Goal: Task Accomplishment & Management: Complete application form

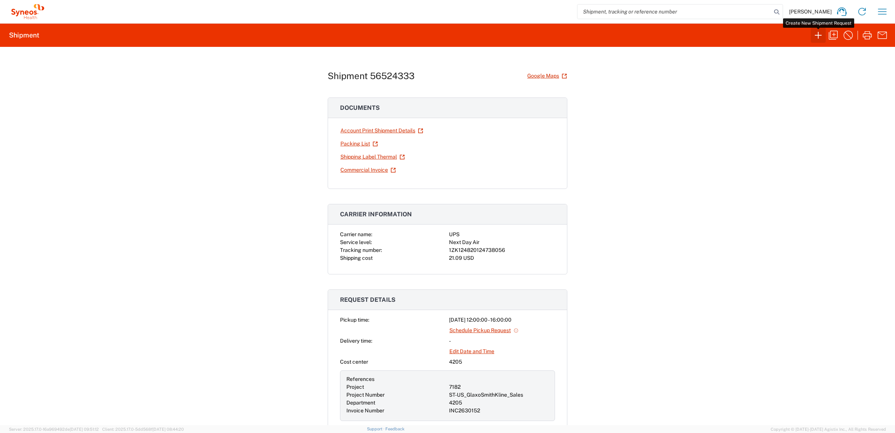
click at [814, 34] on icon "button" at bounding box center [819, 35] width 12 height 12
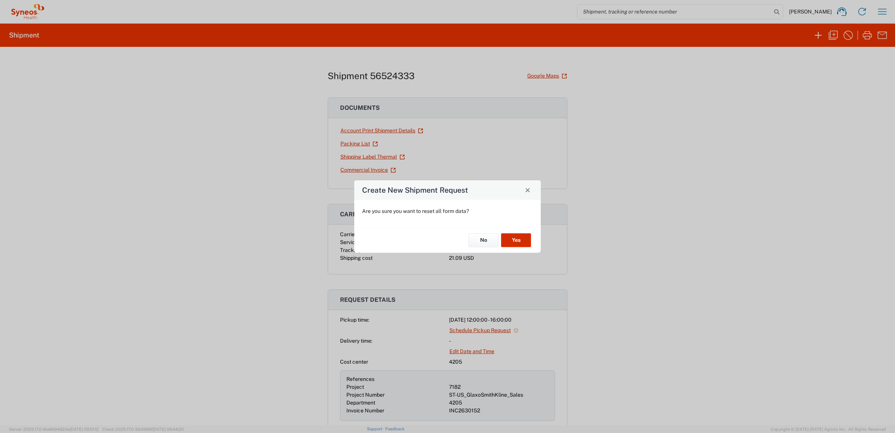
click at [520, 240] on button "Yes" at bounding box center [516, 240] width 30 height 14
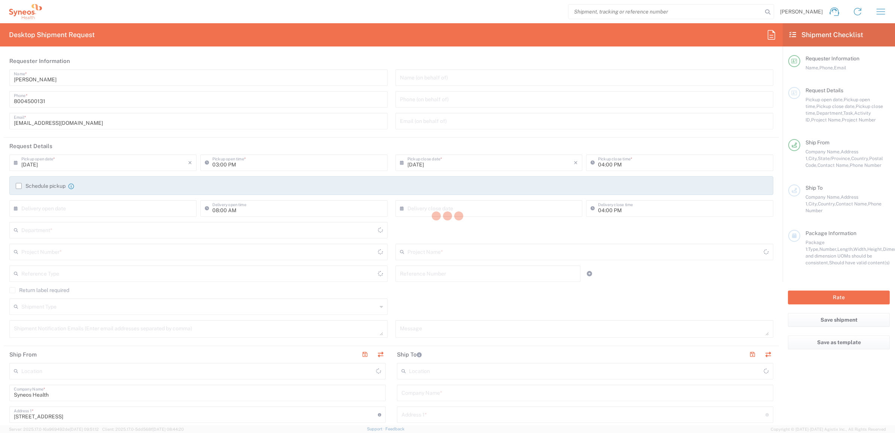
type input "[US_STATE]"
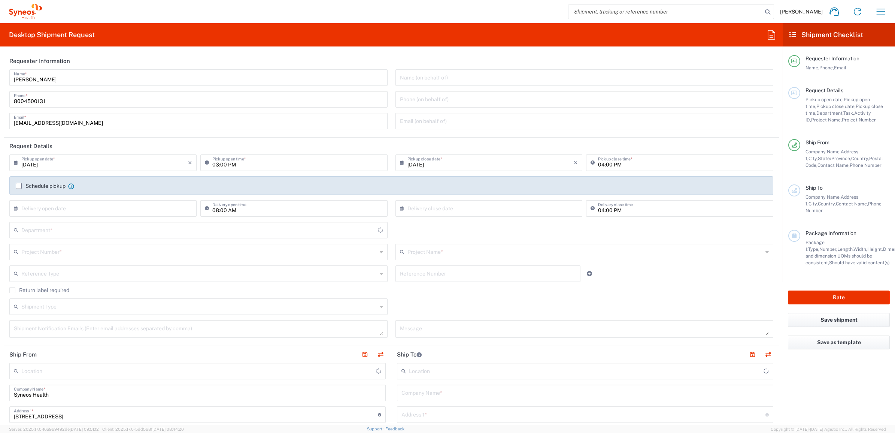
type input "[GEOGRAPHIC_DATA]"
type input "4205"
type input "Syneos Health Commercial Servi- [GEOGRAPHIC_DATA] [GEOGRAPHIC_DATA]"
drag, startPoint x: 53, startPoint y: 77, endPoint x: 11, endPoint y: 79, distance: 42.0
click at [11, 79] on div "[PERSON_NAME] Name *" at bounding box center [198, 77] width 378 height 16
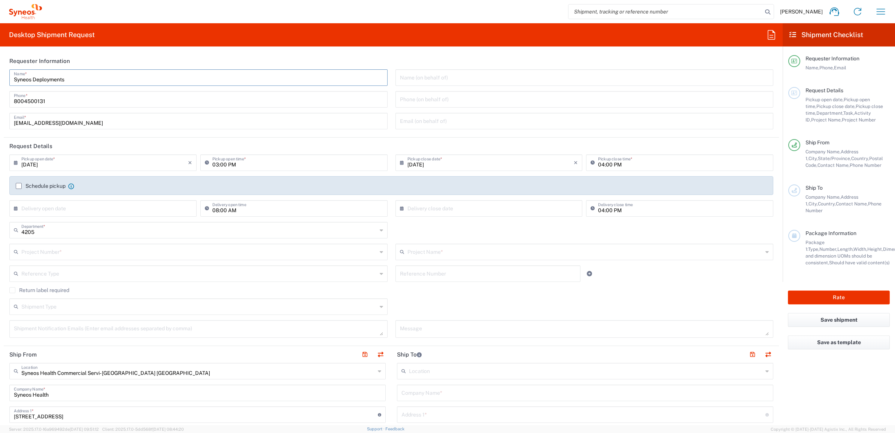
type input "Syneos Deployments"
drag, startPoint x: 84, startPoint y: 62, endPoint x: 74, endPoint y: 73, distance: 15.1
click at [84, 62] on header "Requester Information" at bounding box center [391, 60] width 775 height 17
drag, startPoint x: 73, startPoint y: 74, endPoint x: 3, endPoint y: 65, distance: 70.7
click at [3, 65] on form "Requester Information Syneos Deployments Name * [PHONE_NUMBER] Phone * [EMAIL_A…" at bounding box center [391, 238] width 783 height 372
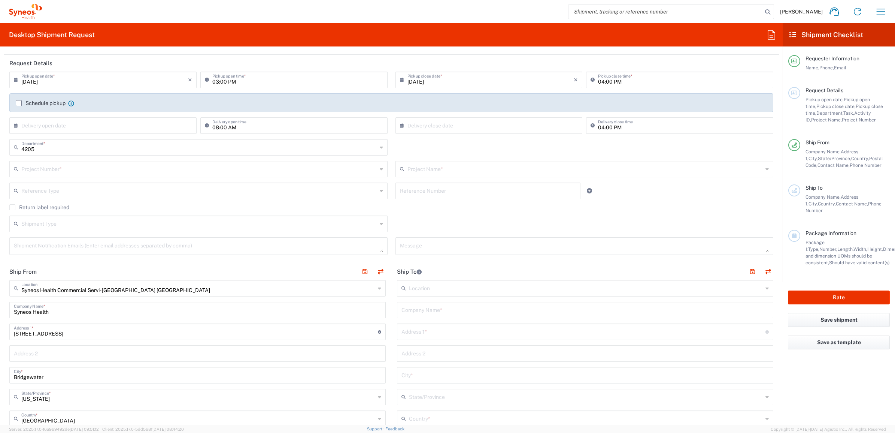
scroll to position [187, 0]
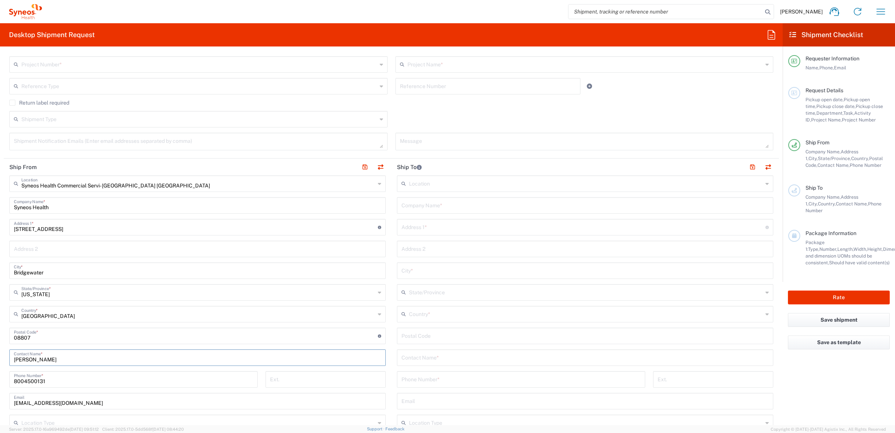
drag, startPoint x: 57, startPoint y: 361, endPoint x: 3, endPoint y: 360, distance: 54.3
click at [3, 360] on form "Requester Information Syneos Deployments Name * [PHONE_NUMBER] Phone * [EMAIL_A…" at bounding box center [391, 238] width 783 height 372
paste input "Syneos Deployments"
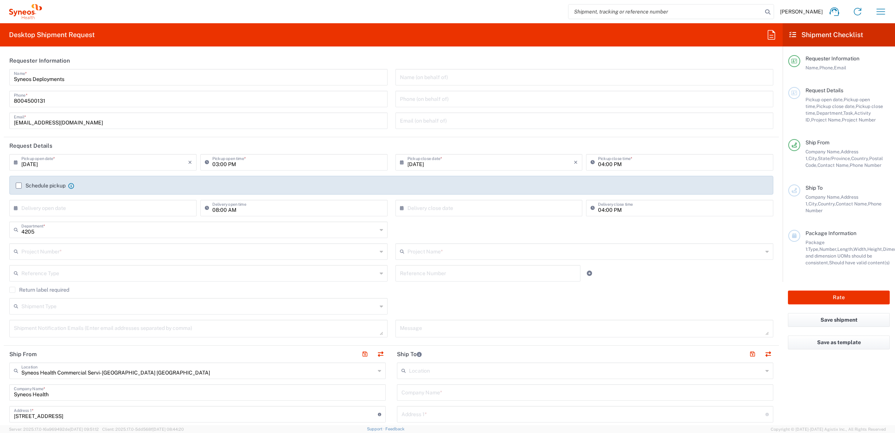
scroll to position [0, 0]
type input "Syneos Deployments"
click at [403, 276] on input "text" at bounding box center [488, 272] width 176 height 13
paste input "INC2630461"
type input "INC2630461"
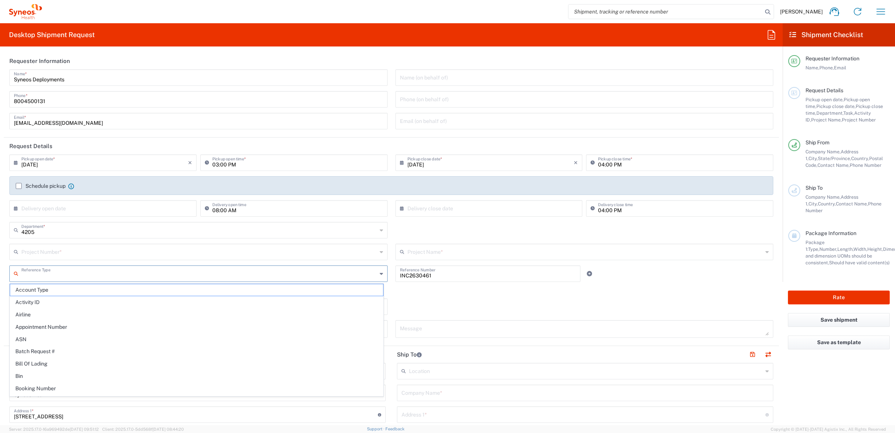
click at [315, 273] on input "text" at bounding box center [199, 272] width 356 height 13
click at [275, 293] on span "Invoice Number" at bounding box center [196, 290] width 373 height 12
type input "Invoice Number"
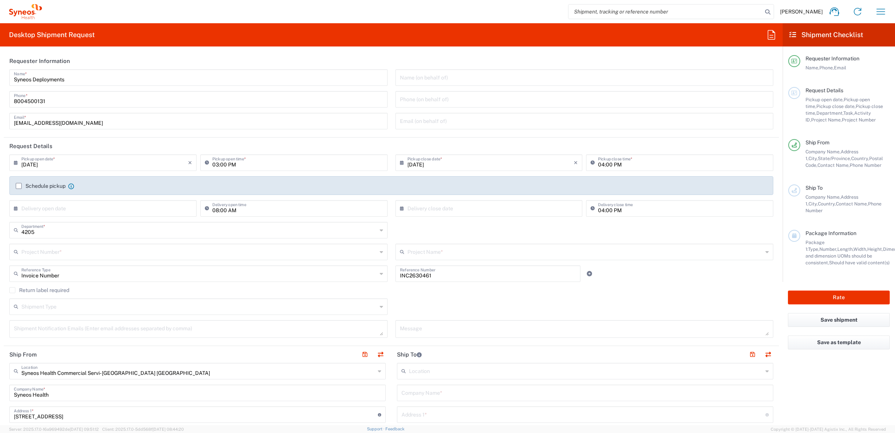
click at [175, 254] on input "text" at bounding box center [199, 251] width 356 height 13
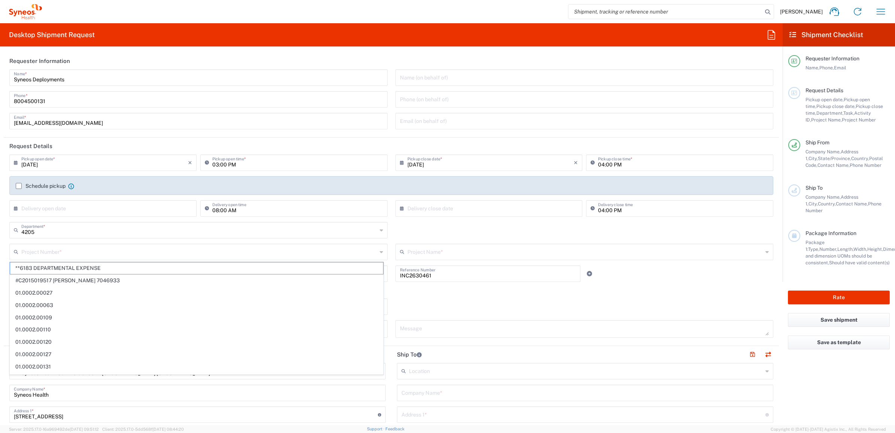
click at [40, 251] on input "text" at bounding box center [199, 251] width 356 height 13
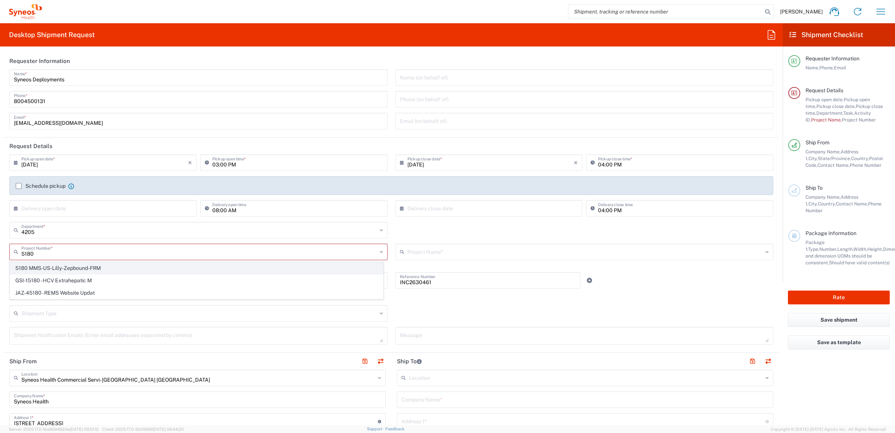
click at [82, 267] on span "5180 MMS-US-Lilly-Zepbound-FRM" at bounding box center [196, 268] width 373 height 12
type input "5180 MMS-US-Lilly-Zepbound-FRM"
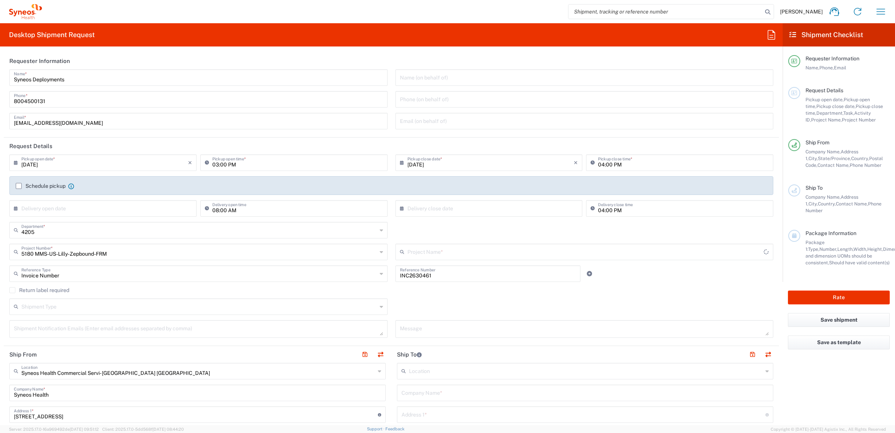
type input "5180 MMS-US-Lilly-Zepbound-FRM"
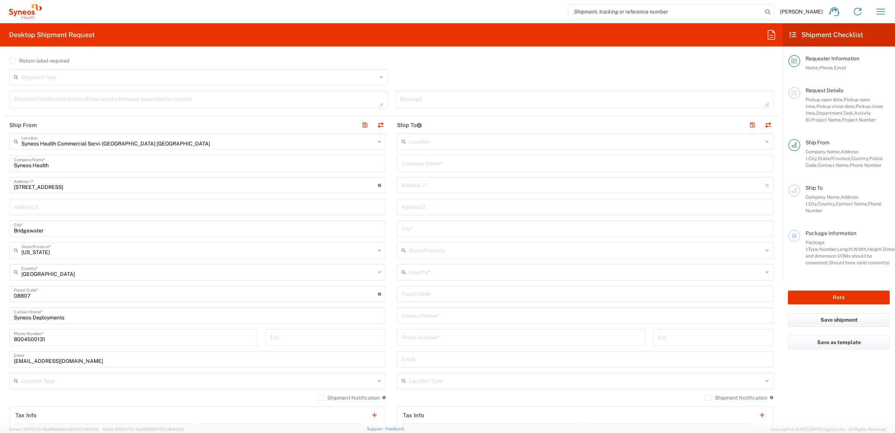
scroll to position [140, 0]
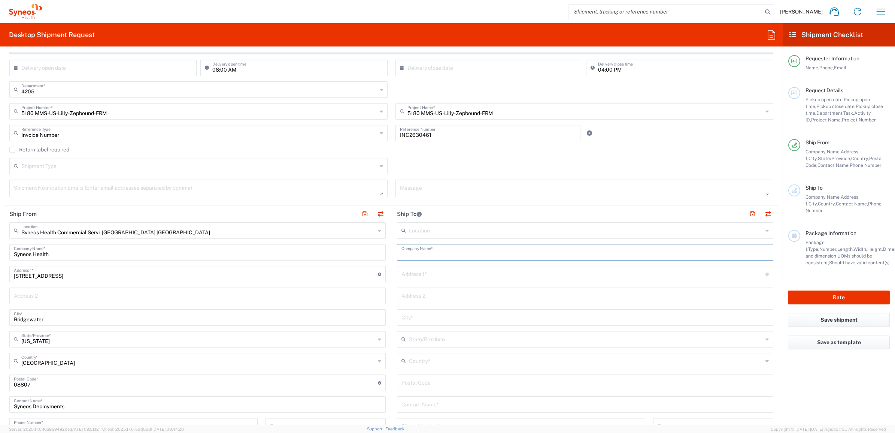
click at [466, 255] on input "text" at bounding box center [585, 251] width 367 height 13
paste input "[PERSON_NAME]"
type input "[PERSON_NAME]"
click at [414, 399] on input "text" at bounding box center [585, 403] width 367 height 13
paste input "[PERSON_NAME]"
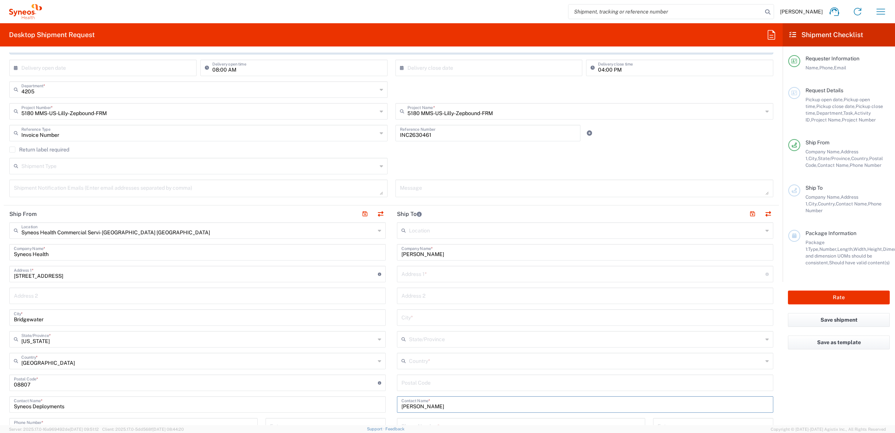
type input "[PERSON_NAME]"
click at [455, 275] on input "text" at bounding box center [584, 273] width 364 height 13
paste input "[STREET_ADDRESS]"
type input "[STREET_ADDRESS]"
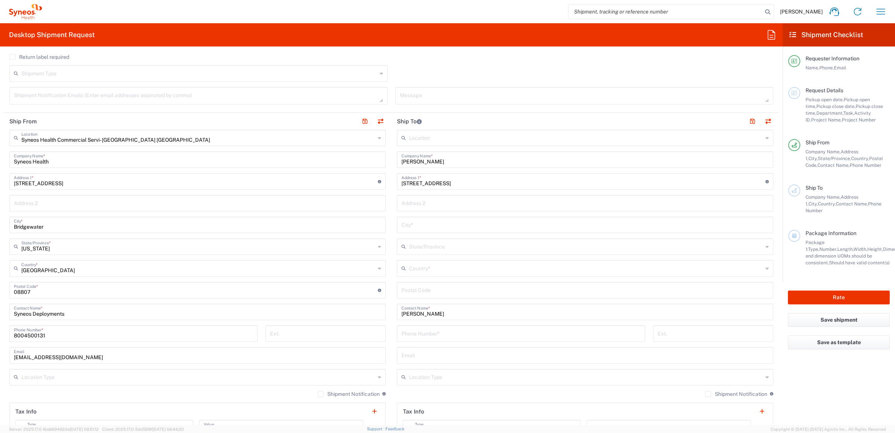
scroll to position [234, 0]
drag, startPoint x: 406, startPoint y: 291, endPoint x: 419, endPoint y: 291, distance: 13.1
click at [407, 291] on input "undefined" at bounding box center [585, 288] width 367 height 13
paste input "33183"
type input "33183"
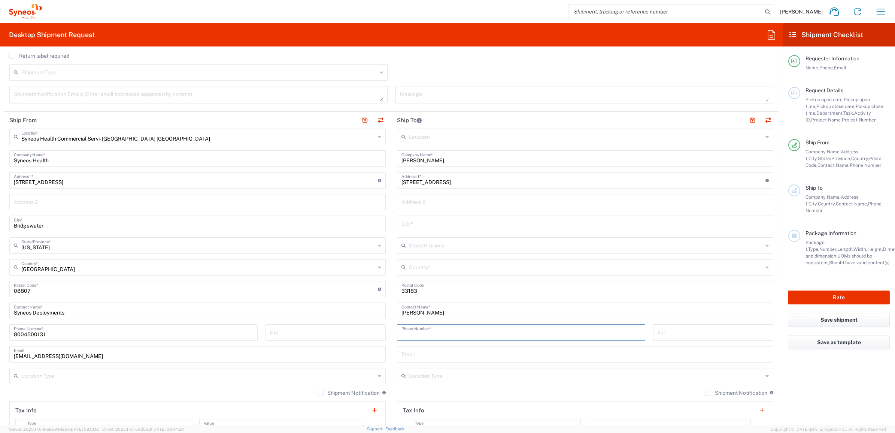
drag, startPoint x: 433, startPoint y: 338, endPoint x: 433, endPoint y: 333, distance: 5.3
click at [433, 335] on input "tel" at bounding box center [521, 331] width 239 height 13
paste input "[PHONE_NUMBER]"
type input "[PHONE_NUMBER]"
click at [402, 264] on icon at bounding box center [405, 267] width 7 height 12
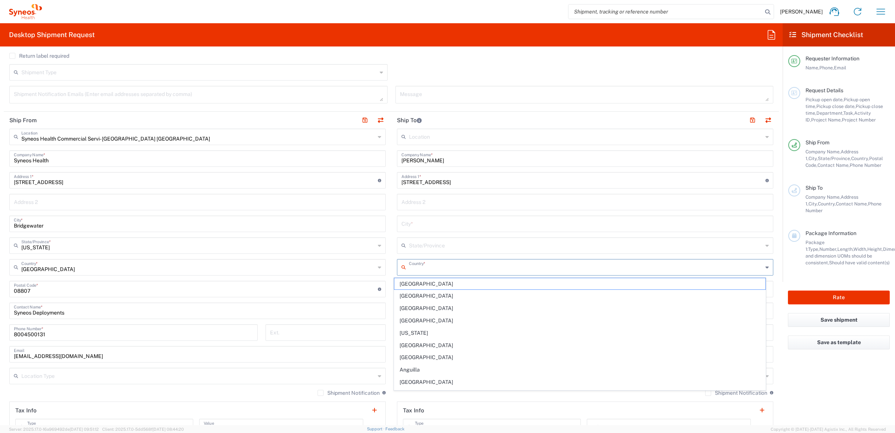
click at [415, 265] on input "text" at bounding box center [586, 266] width 354 height 13
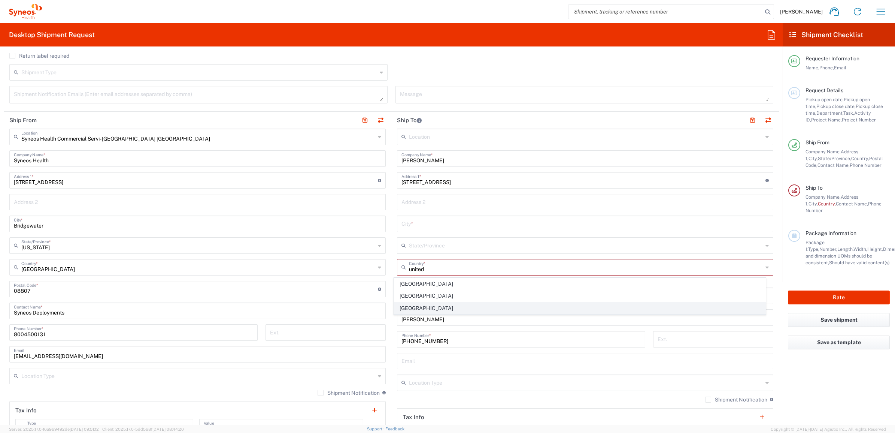
click at [408, 305] on span "[GEOGRAPHIC_DATA]" at bounding box center [580, 308] width 372 height 12
type input "[GEOGRAPHIC_DATA]"
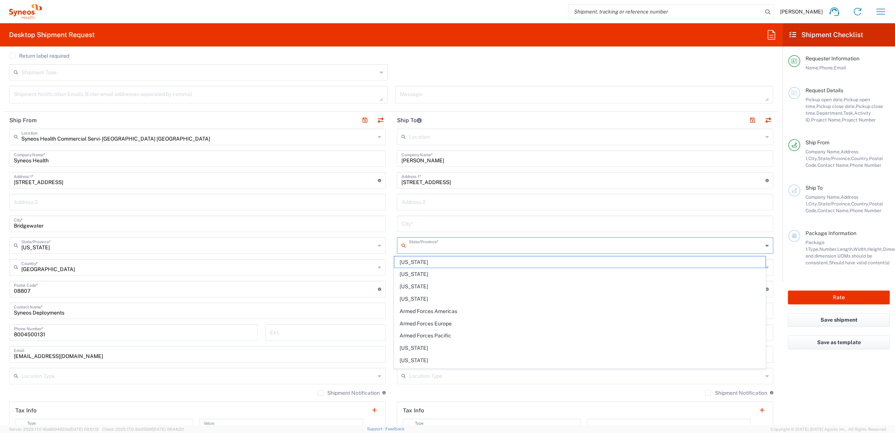
click at [409, 245] on input "text" at bounding box center [586, 244] width 354 height 13
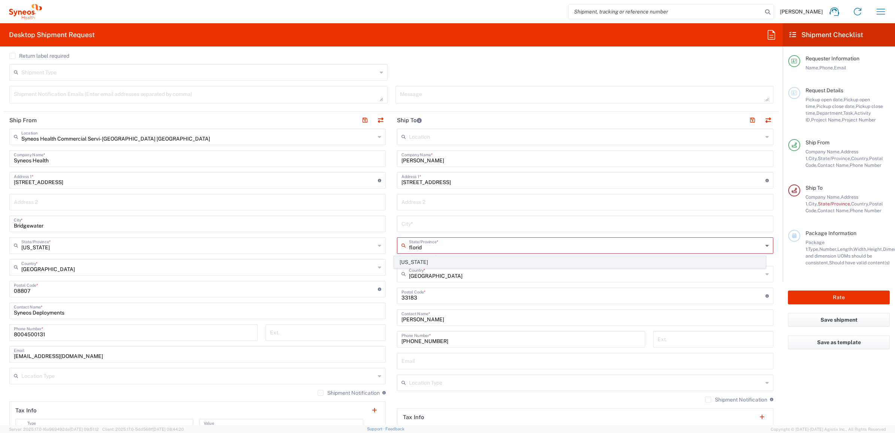
click at [410, 256] on span "[US_STATE]" at bounding box center [580, 262] width 372 height 12
type input "[US_STATE]"
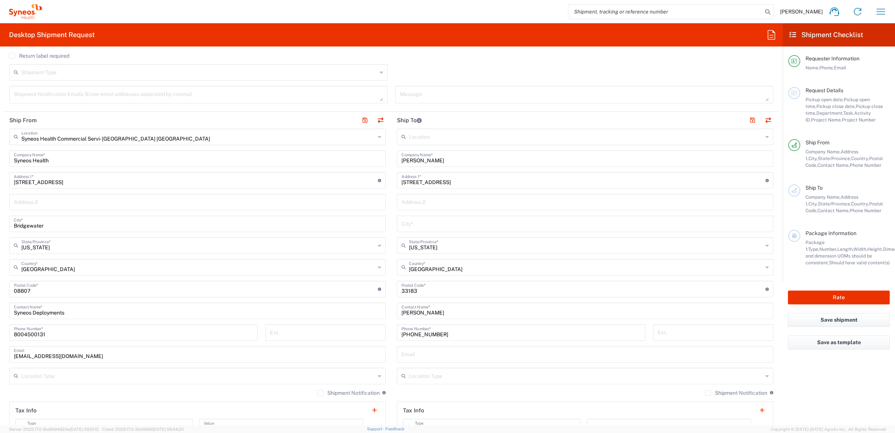
click at [431, 226] on input "text" at bounding box center [585, 223] width 367 height 13
paste input "[GEOGRAPHIC_DATA]"
type input "[GEOGRAPHIC_DATA]"
click at [384, 188] on main "Syneos Health Commercial Servi- [GEOGRAPHIC_DATA] [GEOGRAPHIC_DATA] Location Sy…" at bounding box center [198, 285] width 388 height 315
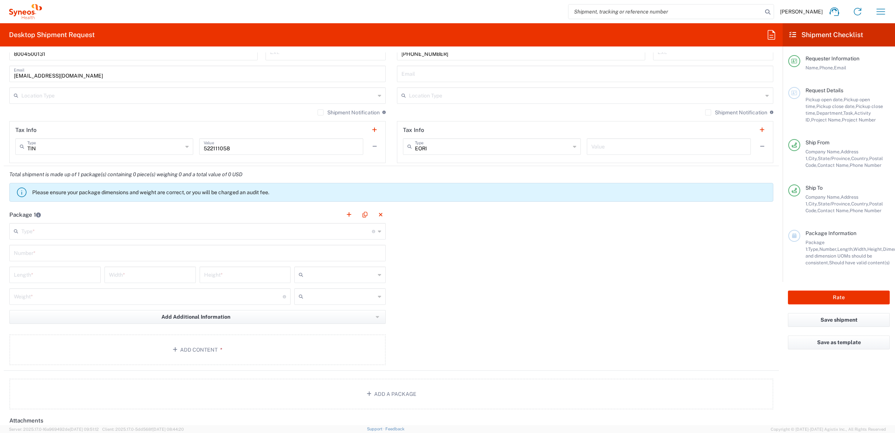
scroll to position [515, 0]
click at [44, 237] on div "Type * Material used to package goods" at bounding box center [197, 230] width 376 height 16
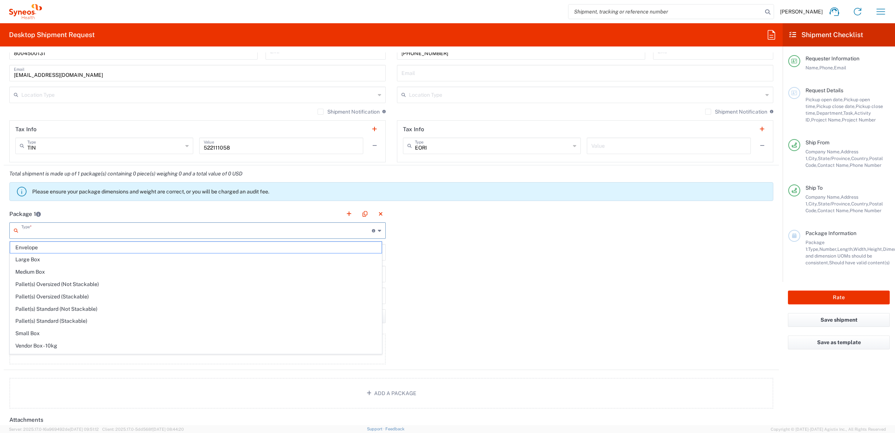
click at [45, 227] on input "text" at bounding box center [196, 229] width 351 height 13
click at [42, 233] on input "text" at bounding box center [196, 229] width 351 height 13
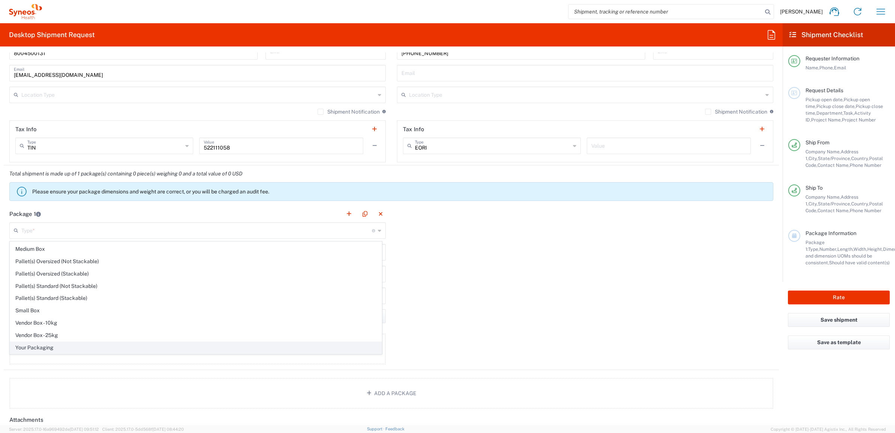
click at [55, 344] on span "Your Packaging" at bounding box center [196, 348] width 372 height 12
type input "Your Packaging"
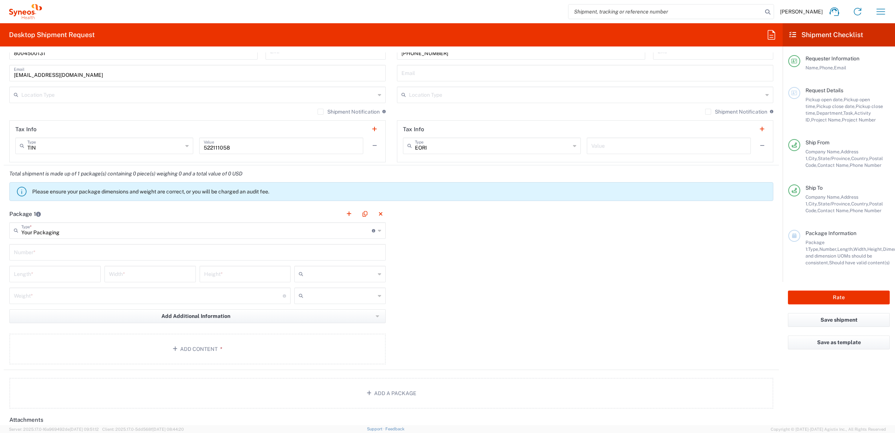
click at [37, 246] on input "text" at bounding box center [197, 251] width 367 height 13
type input "1"
click at [49, 272] on input "number" at bounding box center [55, 273] width 82 height 13
type input "15"
type input "12.4"
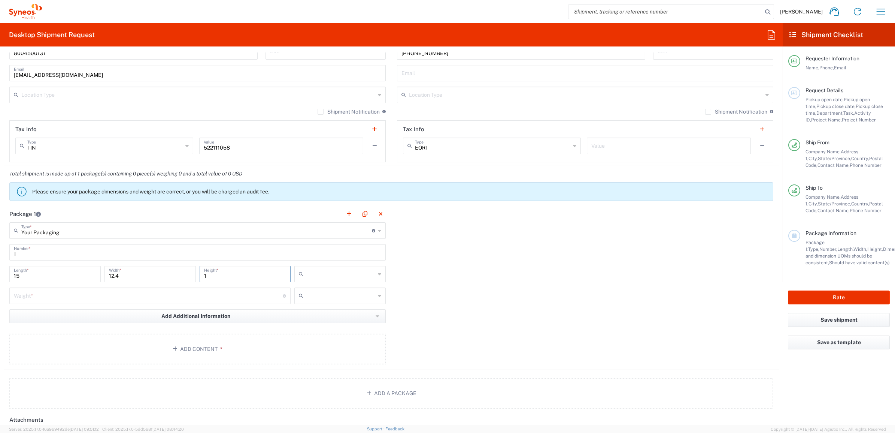
type input "1"
drag, startPoint x: 317, startPoint y: 268, endPoint x: 317, endPoint y: 274, distance: 5.6
click at [317, 269] on input "text" at bounding box center [340, 274] width 69 height 12
drag, startPoint x: 306, startPoint y: 315, endPoint x: 293, endPoint y: 310, distance: 13.8
click at [306, 315] on span "in" at bounding box center [337, 315] width 89 height 12
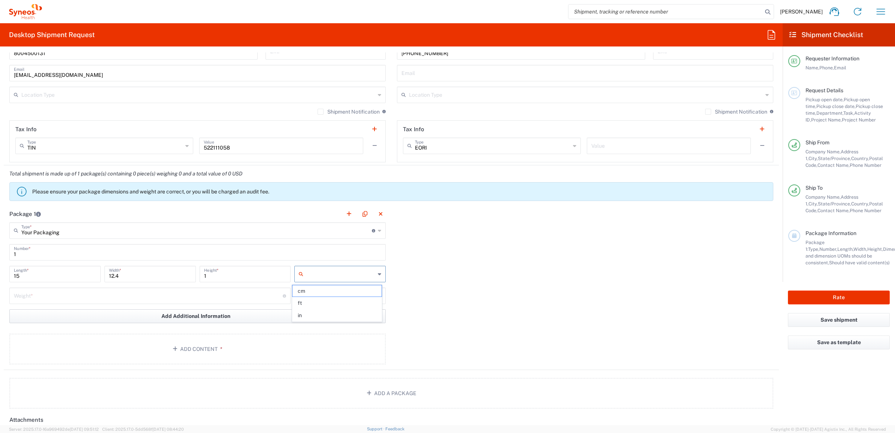
type input "in"
click at [169, 283] on div "12.4 Width *" at bounding box center [150, 277] width 95 height 22
click at [158, 292] on input "number" at bounding box center [148, 294] width 269 height 13
type input "5"
drag, startPoint x: 343, startPoint y: 294, endPoint x: 342, endPoint y: 303, distance: 9.1
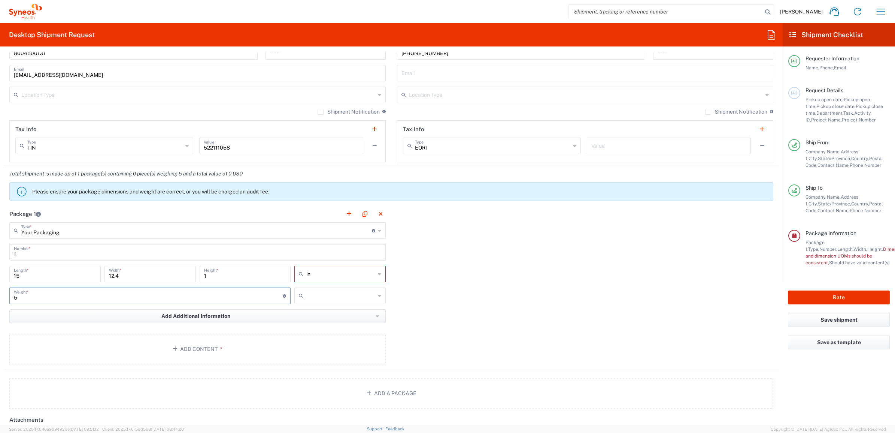
click at [343, 295] on input "text" at bounding box center [340, 296] width 69 height 12
click at [336, 322] on span "lbs" at bounding box center [337, 325] width 89 height 12
type input "lbs"
click at [233, 337] on button "Add Content *" at bounding box center [197, 348] width 376 height 31
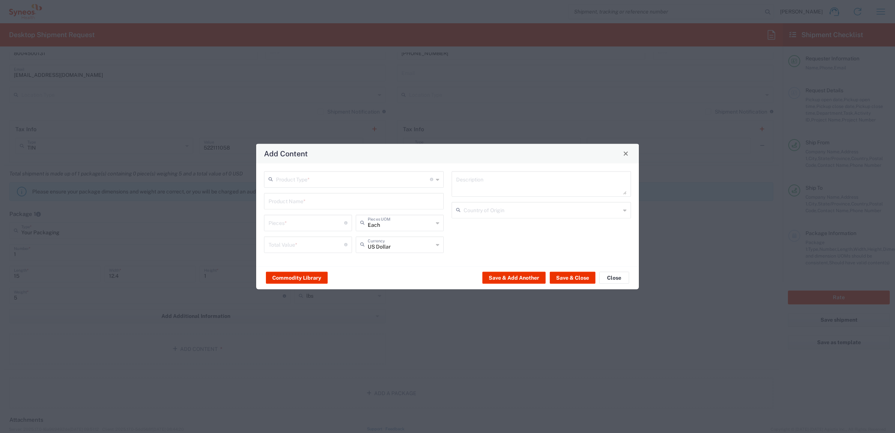
click at [289, 180] on input "text" at bounding box center [353, 178] width 154 height 13
click at [290, 204] on span "General Commodity" at bounding box center [354, 208] width 178 height 12
type input "General Commodity"
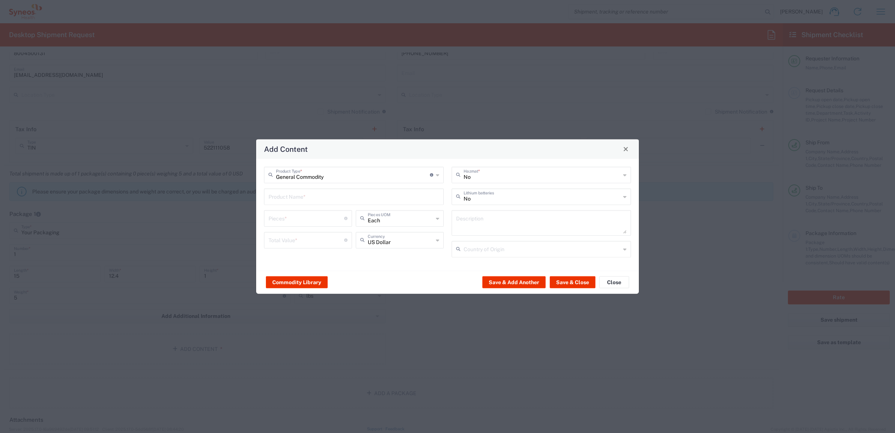
click at [287, 198] on input "text" at bounding box center [354, 195] width 171 height 13
type input "Lenovo 65W Power Supply"
click at [276, 220] on input "number" at bounding box center [307, 217] width 76 height 13
type input "1"
drag, startPoint x: 298, startPoint y: 229, endPoint x: 298, endPoint y: 236, distance: 7.5
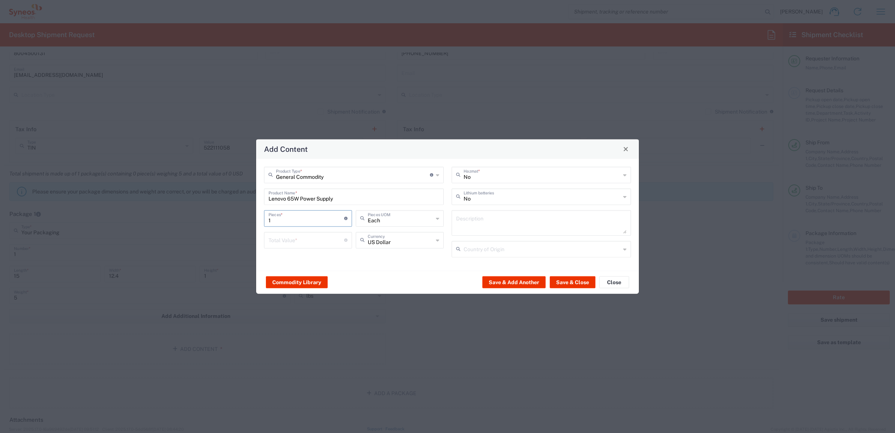
click at [298, 231] on div "1 Pieces * Number of pieces inside all the packages" at bounding box center [308, 221] width 92 height 22
click at [298, 236] on input "number" at bounding box center [307, 239] width 76 height 13
type input "1"
type input "50"
click at [578, 279] on button "Save & Close" at bounding box center [573, 282] width 46 height 12
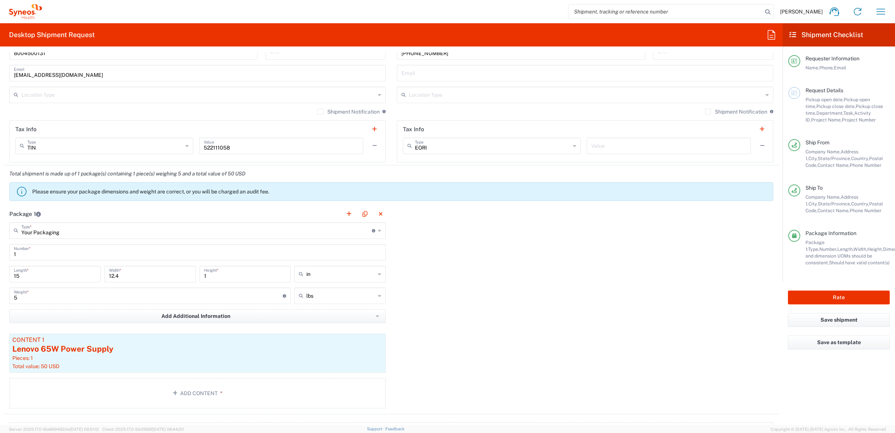
click at [412, 295] on div "Package 1 Your Packaging Type * Material used to package goods Envelope Large B…" at bounding box center [391, 309] width 775 height 209
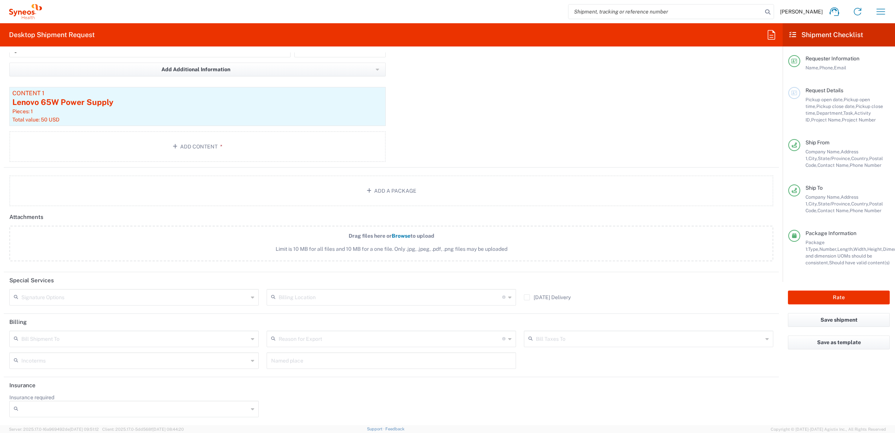
scroll to position [574, 0]
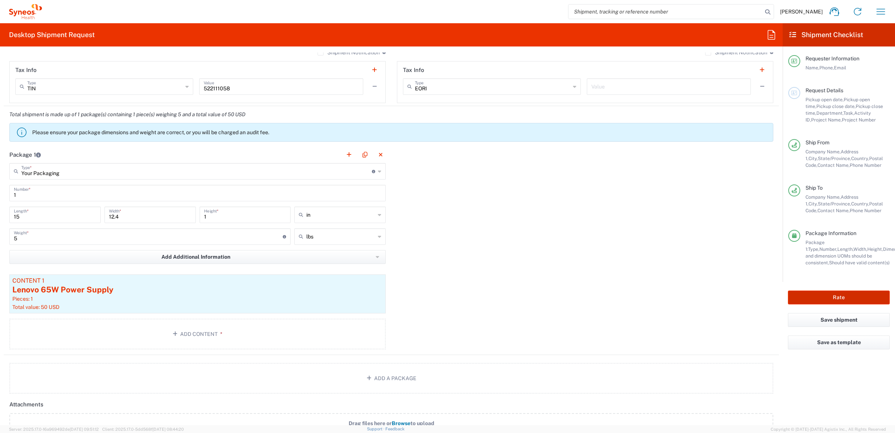
click at [832, 295] on button "Rate" at bounding box center [839, 297] width 102 height 14
type input "5180 MMS-US-Lilly-Zepbound-FRM"
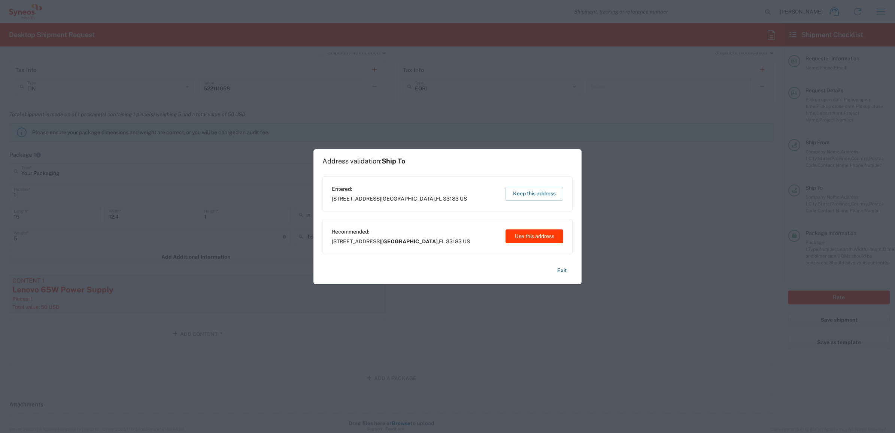
click at [534, 229] on button "Use this address" at bounding box center [535, 236] width 58 height 14
type input "[GEOGRAPHIC_DATA]"
type input "[US_STATE]"
type input "[GEOGRAPHIC_DATA]"
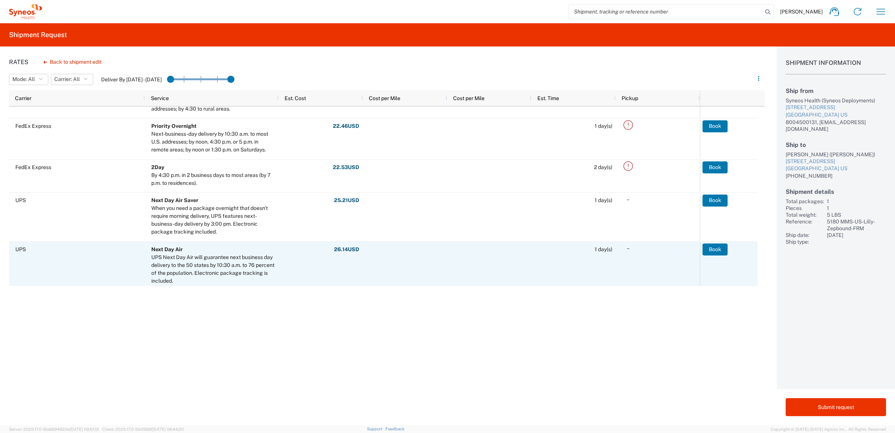
scroll to position [234, 0]
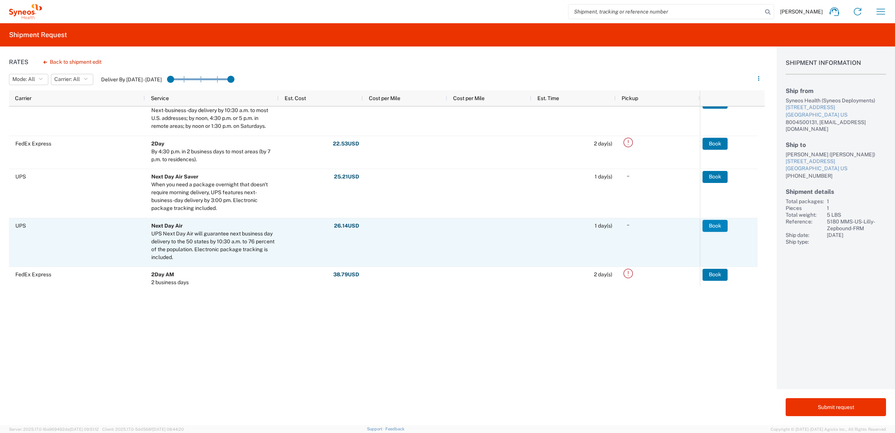
click at [714, 224] on button "Book" at bounding box center [715, 226] width 25 height 12
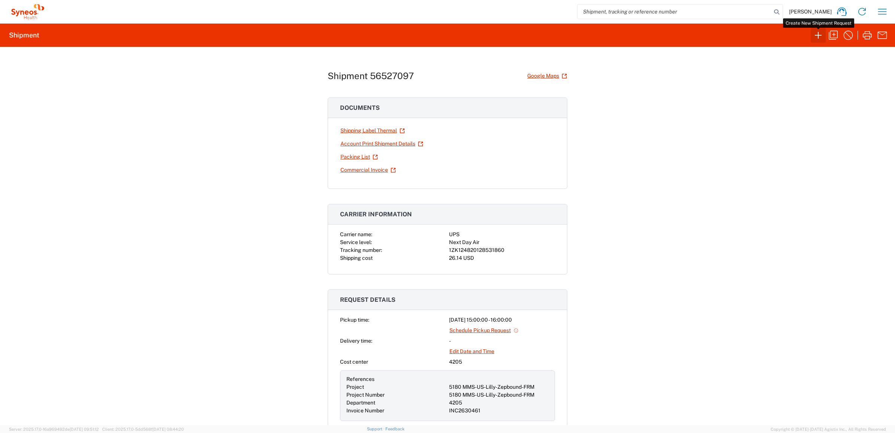
click at [815, 33] on icon "button" at bounding box center [819, 35] width 12 height 12
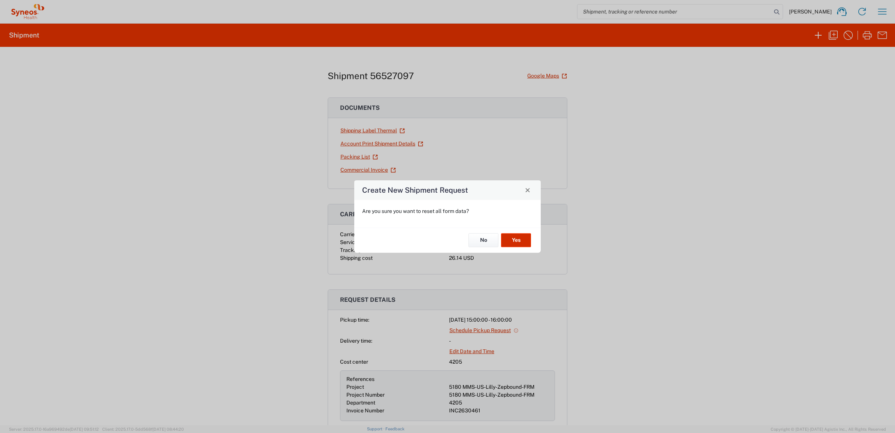
click at [521, 240] on button "Yes" at bounding box center [516, 240] width 30 height 14
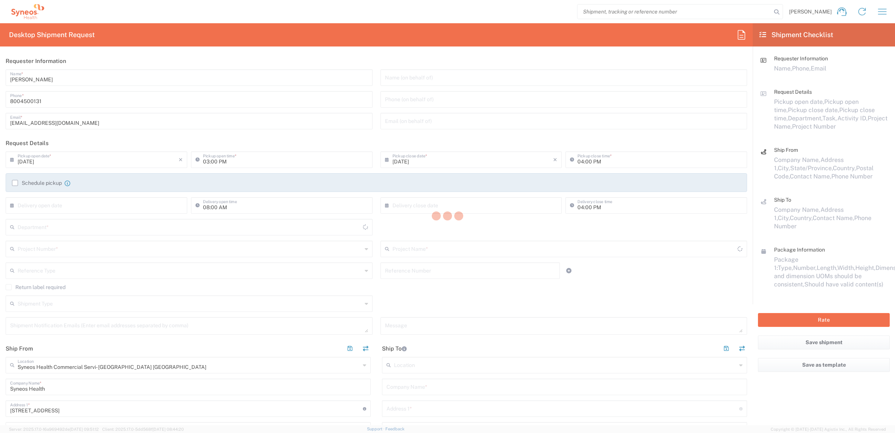
type input "4205"
type input "[US_STATE]"
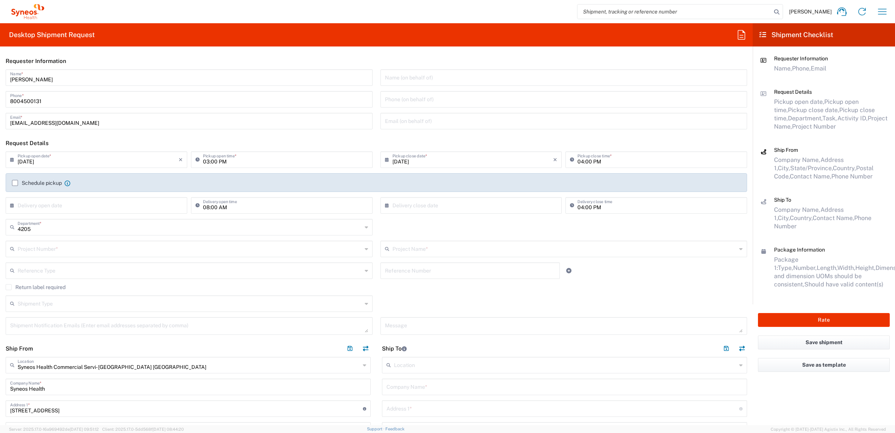
click at [57, 76] on input "[PERSON_NAME]" at bounding box center [189, 76] width 358 height 13
type input "Syneos Deployments"
click at [103, 62] on header "Requester Information" at bounding box center [376, 60] width 753 height 17
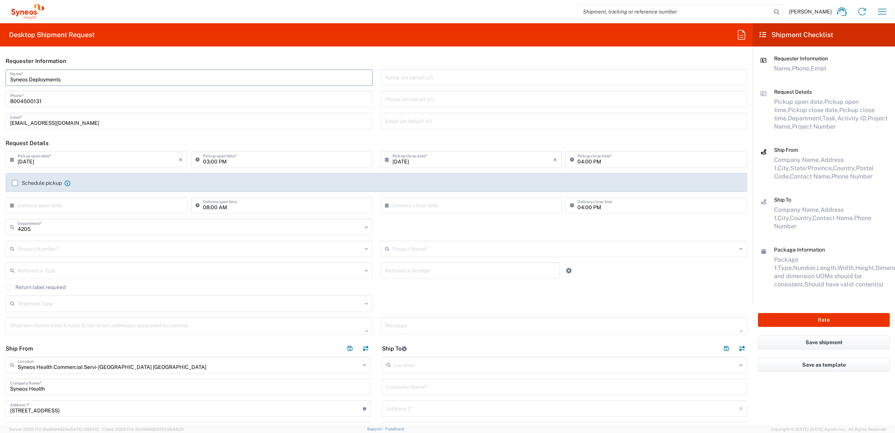
drag, startPoint x: 75, startPoint y: 77, endPoint x: -11, endPoint y: 81, distance: 86.2
click at [0, 81] on html "[PERSON_NAME] Home Shipment estimator Shipment tracking Desktop shipment reques…" at bounding box center [447, 216] width 895 height 433
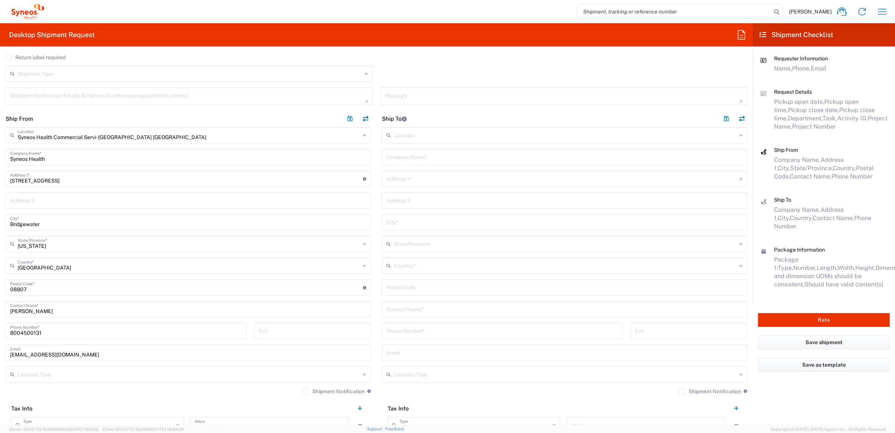
scroll to position [234, 0]
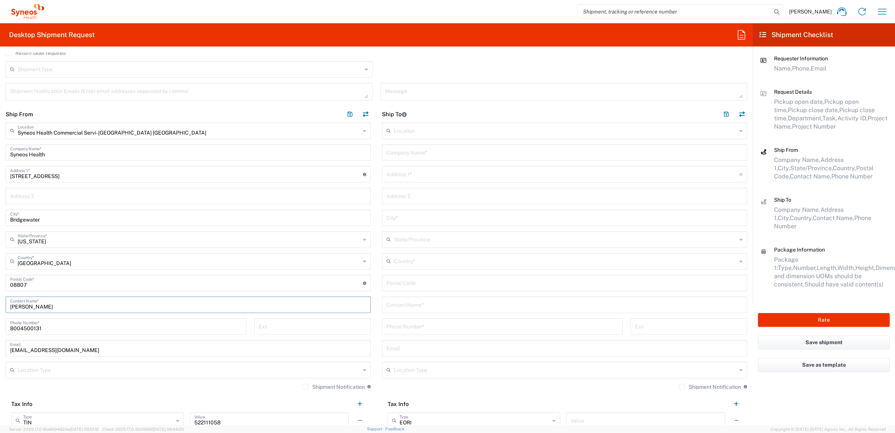
drag, startPoint x: 54, startPoint y: 309, endPoint x: 30, endPoint y: 298, distance: 25.6
click at [0, 305] on html "[PERSON_NAME] Home Shipment estimator Shipment tracking Desktop shipment reques…" at bounding box center [447, 216] width 895 height 433
paste input "Syneos Deployments"
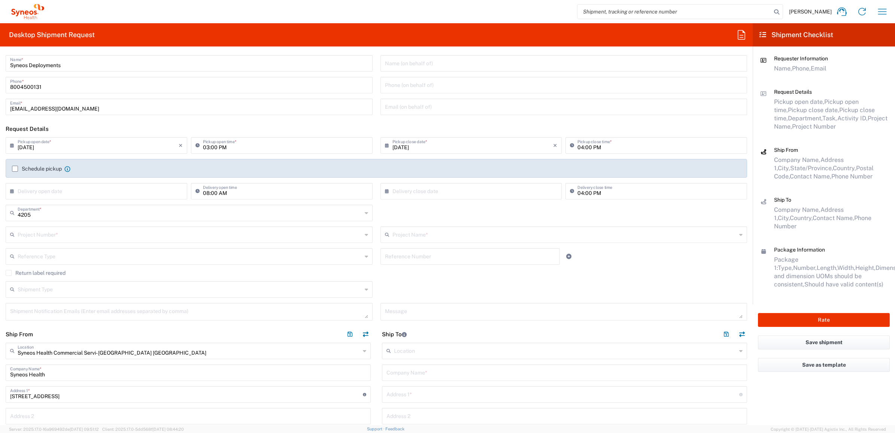
scroll to position [0, 0]
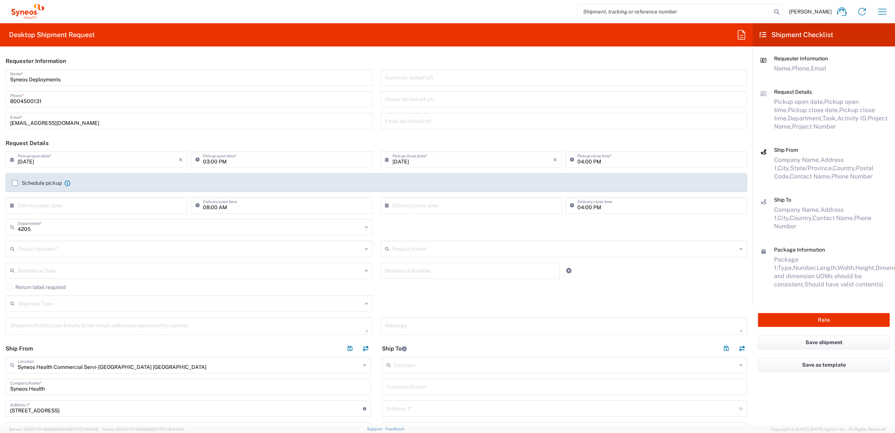
type input "Syneos Deployments"
click at [375, 66] on header "Requester Information" at bounding box center [376, 60] width 753 height 17
click at [401, 383] on input "text" at bounding box center [565, 385] width 356 height 13
paste input "[PERSON_NAME]"
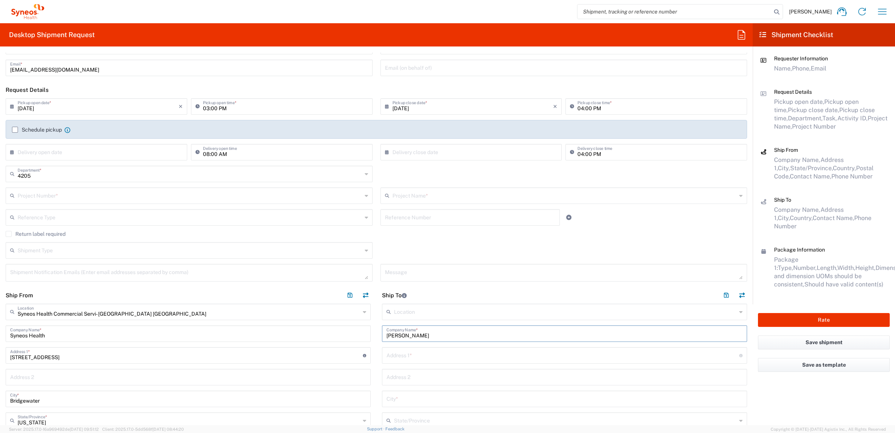
scroll to position [187, 0]
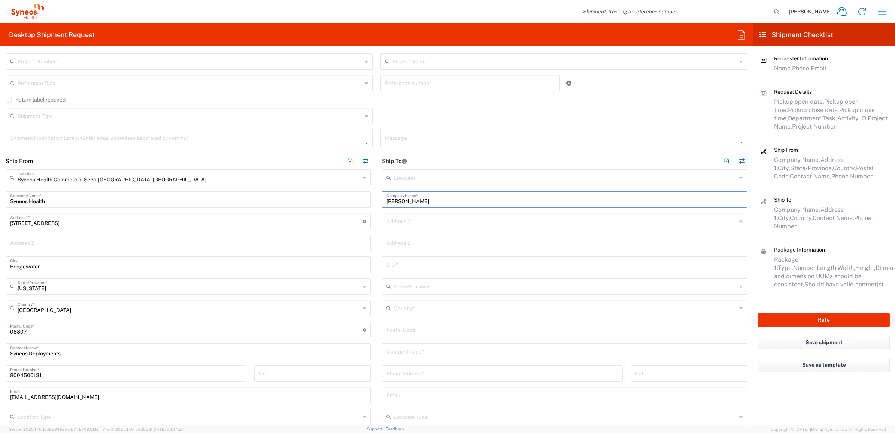
type input "[PERSON_NAME]"
click at [405, 354] on input "text" at bounding box center [565, 350] width 356 height 13
paste input "[PERSON_NAME]"
type input "[PERSON_NAME]"
drag, startPoint x: 407, startPoint y: 212, endPoint x: 419, endPoint y: 230, distance: 20.8
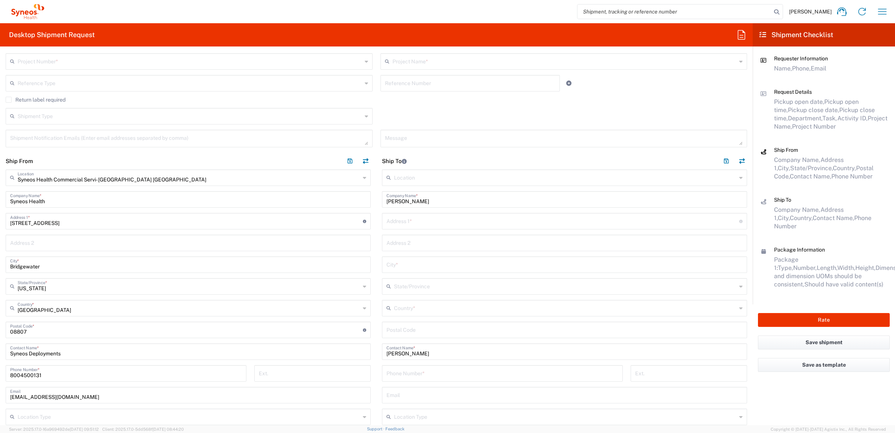
click at [408, 213] on div "Address 1 * For cross streets use street names with '&' or 'and' in between. Fo…" at bounding box center [564, 221] width 365 height 16
drag, startPoint x: 419, startPoint y: 230, endPoint x: 423, endPoint y: 222, distance: 8.4
click at [420, 228] on div "Location [PERSON_NAME] LLC-[GEOGRAPHIC_DATA] [GEOGRAPHIC_DATA] [GEOGRAPHIC_DATA…" at bounding box center [564, 324] width 365 height 311
click at [423, 220] on input "text" at bounding box center [563, 220] width 353 height 13
drag, startPoint x: 386, startPoint y: 224, endPoint x: 391, endPoint y: 221, distance: 5.7
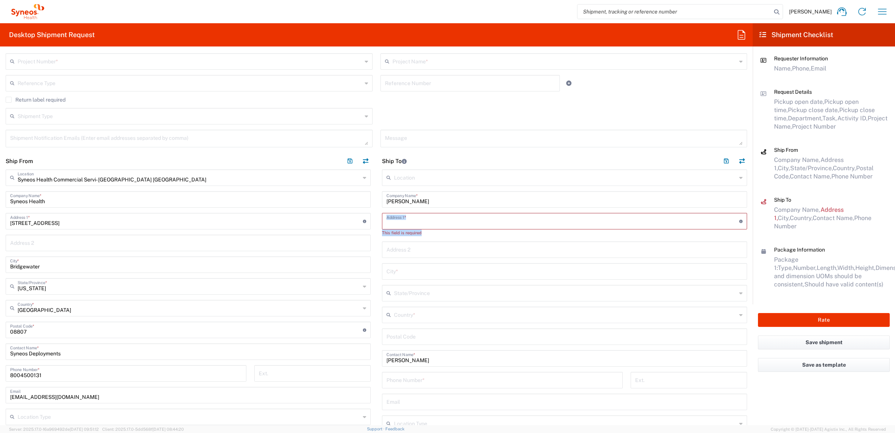
click at [387, 224] on input "text" at bounding box center [563, 220] width 353 height 13
click at [394, 215] on input "text" at bounding box center [563, 220] width 353 height 13
click at [376, 192] on main "Location [PERSON_NAME] LLC-[GEOGRAPHIC_DATA] [GEOGRAPHIC_DATA] [GEOGRAPHIC_DATA…" at bounding box center [564, 328] width 376 height 318
click at [394, 175] on input "text" at bounding box center [565, 176] width 343 height 13
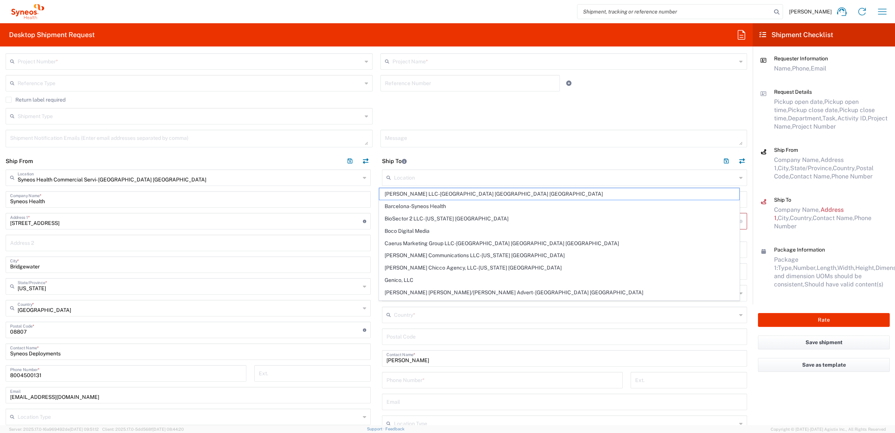
click at [368, 220] on main "Syneos Health Commercial Servi- [GEOGRAPHIC_DATA] [GEOGRAPHIC_DATA] Location Sy…" at bounding box center [188, 324] width 376 height 311
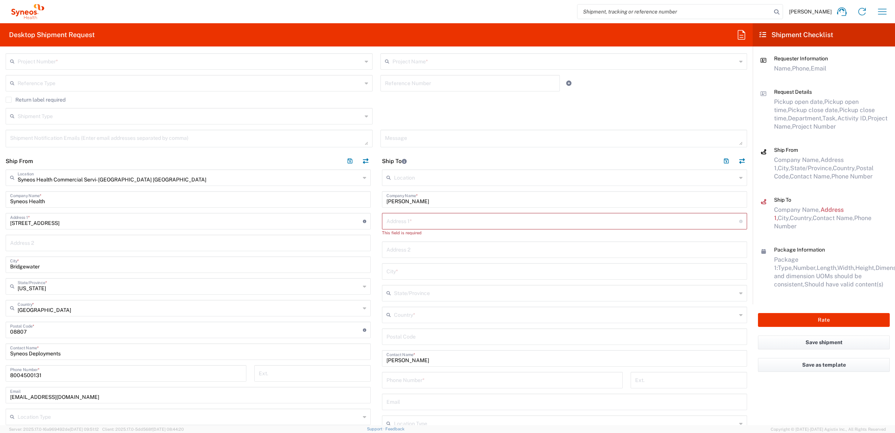
click at [398, 222] on input "text" at bounding box center [563, 220] width 353 height 13
paste input "[STREET_ADDRESS]"
type input "[STREET_ADDRESS]"
click at [403, 332] on input "undefined" at bounding box center [565, 329] width 356 height 13
paste input "78130"
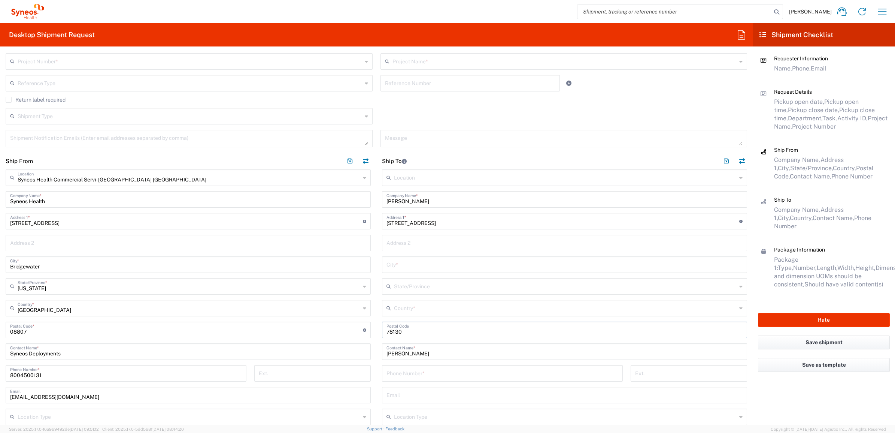
type input "78130"
click at [394, 308] on input "text" at bounding box center [565, 307] width 343 height 13
drag, startPoint x: 407, startPoint y: 346, endPoint x: 389, endPoint y: 339, distance: 19.2
click at [407, 346] on span "[GEOGRAPHIC_DATA]" at bounding box center [559, 349] width 360 height 12
type input "[GEOGRAPHIC_DATA]"
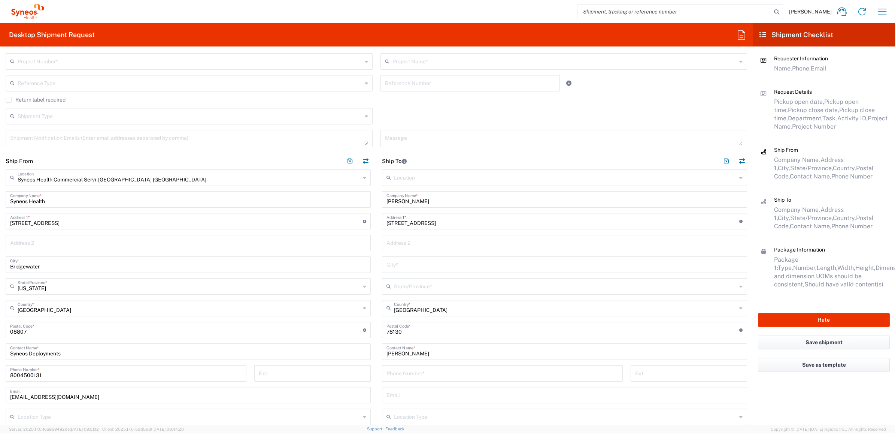
click at [418, 283] on input "text" at bounding box center [565, 285] width 343 height 13
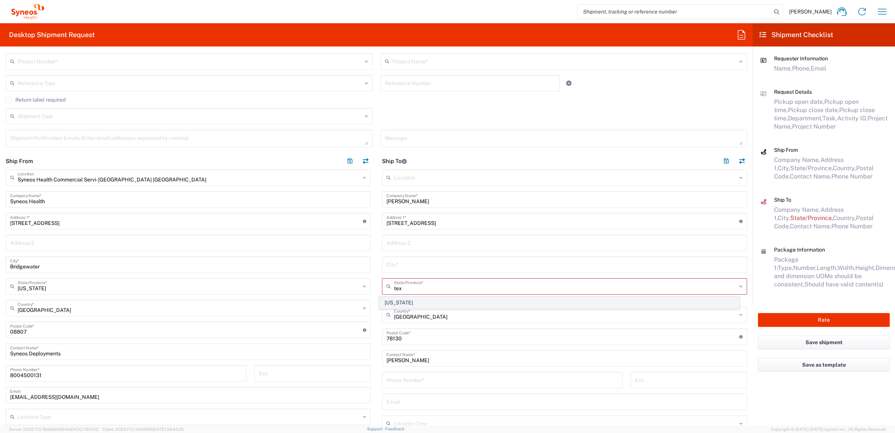
click at [390, 300] on span "[US_STATE]" at bounding box center [559, 303] width 360 height 12
type input "[US_STATE]"
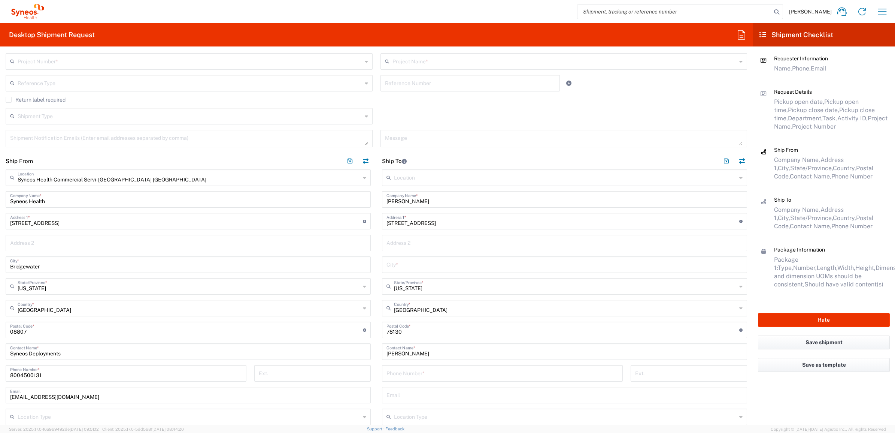
click at [412, 374] on input "tel" at bounding box center [503, 372] width 232 height 13
paste input "[PHONE_NUMBER]"
type input "[PHONE_NUMBER]"
click at [387, 267] on input "text" at bounding box center [565, 263] width 356 height 13
drag, startPoint x: 430, startPoint y: 258, endPoint x: 427, endPoint y: 262, distance: 5.0
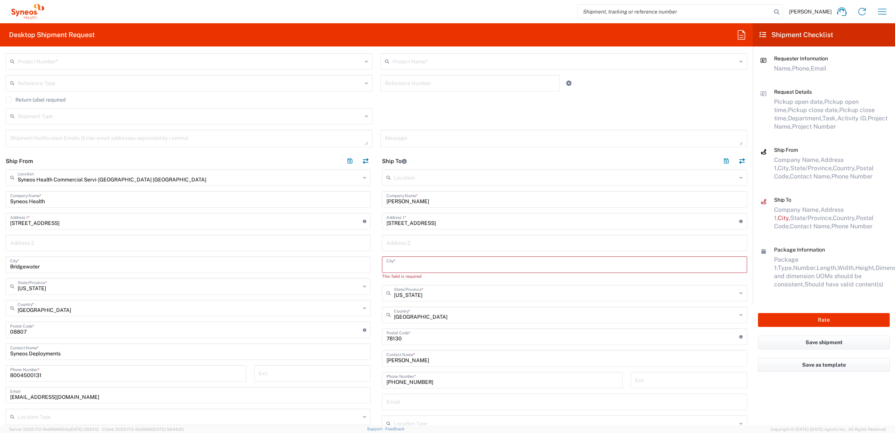
click at [429, 259] on input "text" at bounding box center [565, 263] width 356 height 13
paste input "New Braunsels"
type input "New Braunsels"
click at [376, 231] on main "Location [PERSON_NAME] LLC-[GEOGRAPHIC_DATA] [GEOGRAPHIC_DATA] [GEOGRAPHIC_DATA…" at bounding box center [564, 324] width 376 height 311
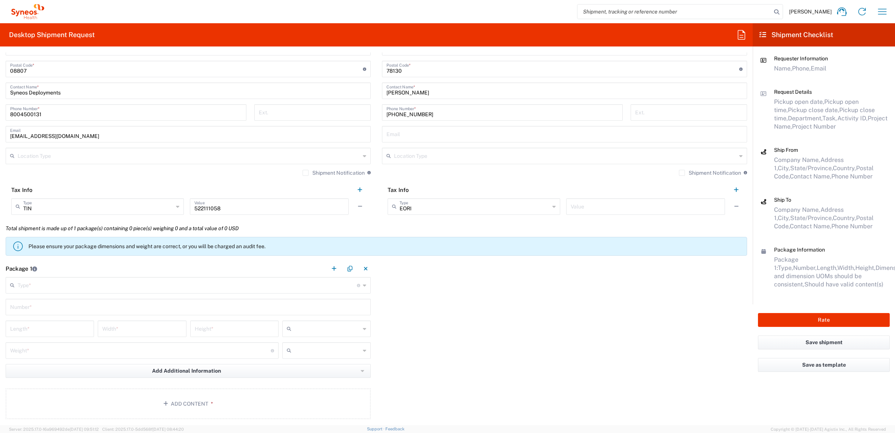
scroll to position [468, 0]
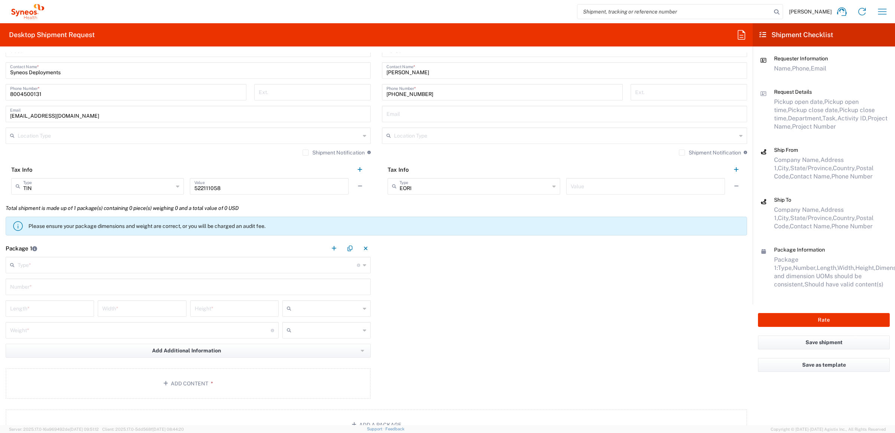
click at [286, 258] on input "text" at bounding box center [187, 264] width 339 height 13
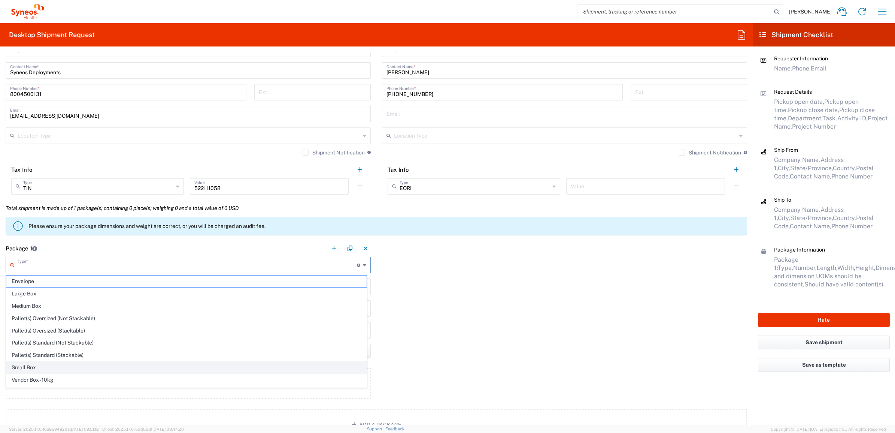
scroll to position [25, 0]
click at [80, 383] on span "Your Packaging" at bounding box center [186, 381] width 360 height 12
type input "Your Packaging"
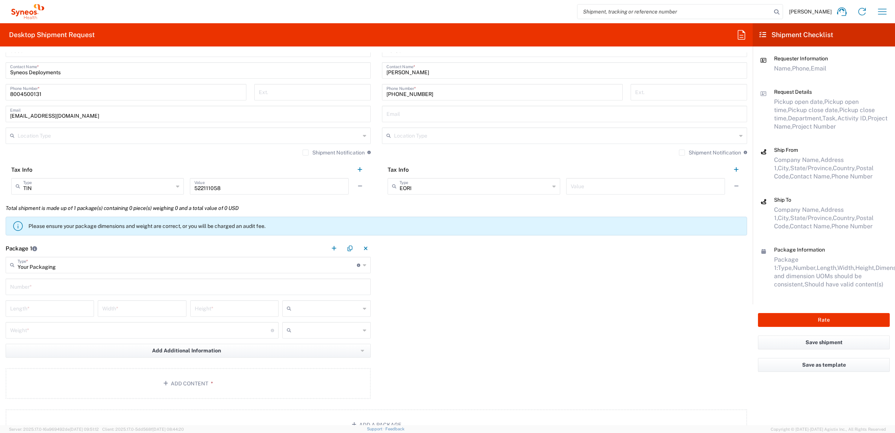
click at [56, 287] on input "text" at bounding box center [188, 285] width 356 height 13
type input "1"
click at [44, 299] on main "Your Packaging Type * Material used to package goods Envelope Large Box Medium …" at bounding box center [188, 329] width 376 height 145
click at [52, 306] on input "number" at bounding box center [49, 307] width 79 height 13
type input "15"
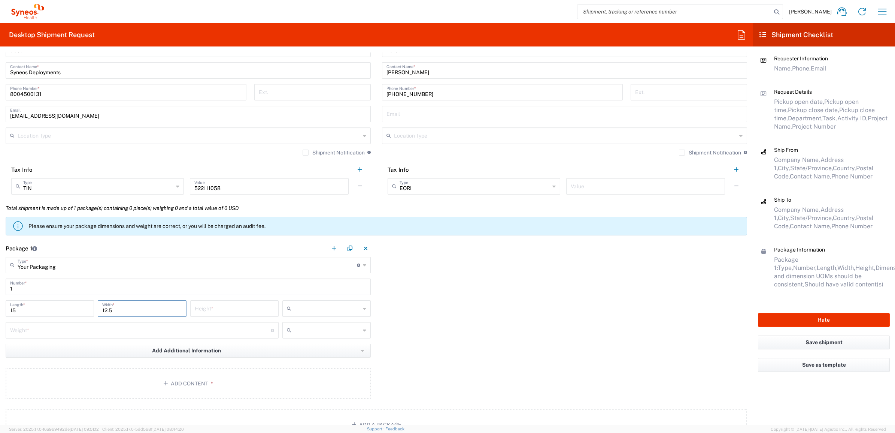
type input "12.5"
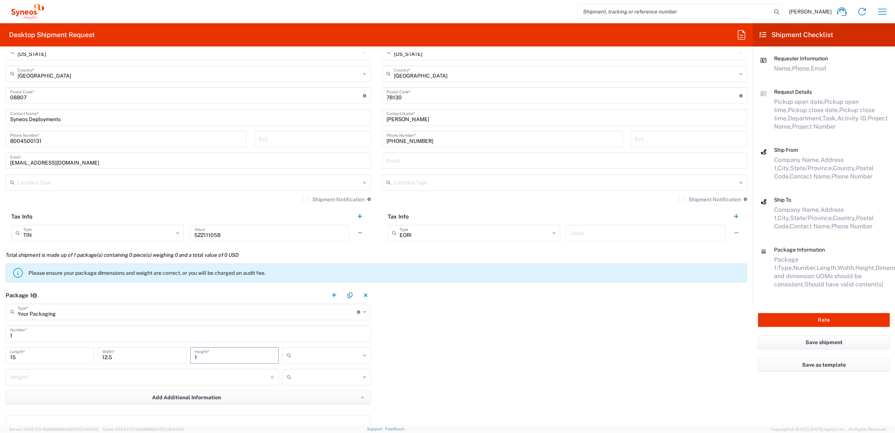
type input "1"
click at [314, 358] on input "text" at bounding box center [327, 355] width 66 height 12
click at [311, 400] on span "in" at bounding box center [324, 396] width 86 height 12
type input "in"
click at [182, 373] on input "number" at bounding box center [140, 376] width 261 height 13
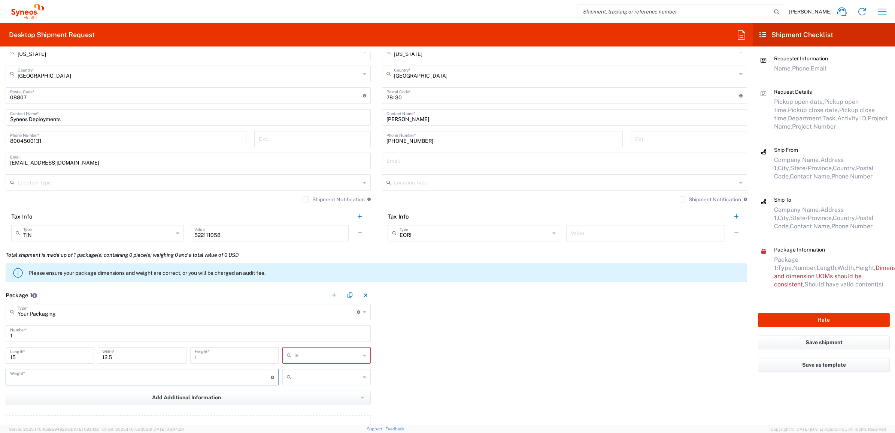
click at [157, 370] on input "number" at bounding box center [140, 376] width 261 height 13
click at [155, 373] on input "number" at bounding box center [140, 376] width 261 height 13
type input "5"
click at [358, 378] on div at bounding box center [326, 377] width 88 height 16
click at [333, 402] on span "lbs" at bounding box center [324, 406] width 86 height 12
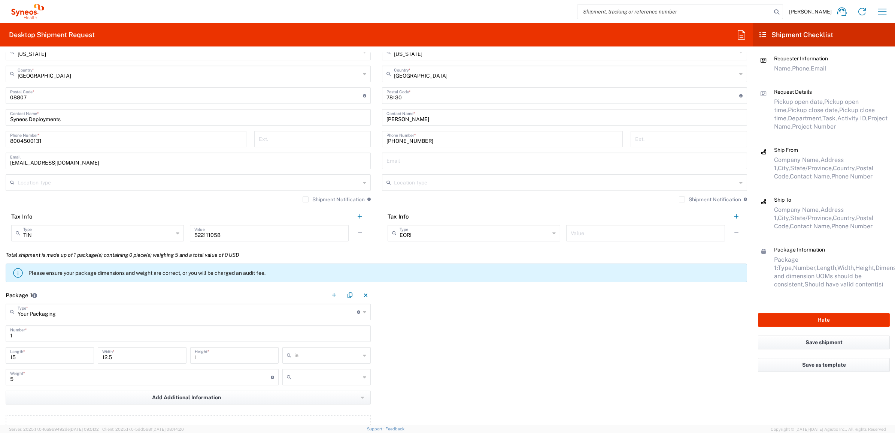
type input "lbs"
click at [405, 358] on div "Package 1 Your Packaging Type * Material used to package goods Envelope Large B…" at bounding box center [376, 367] width 753 height 161
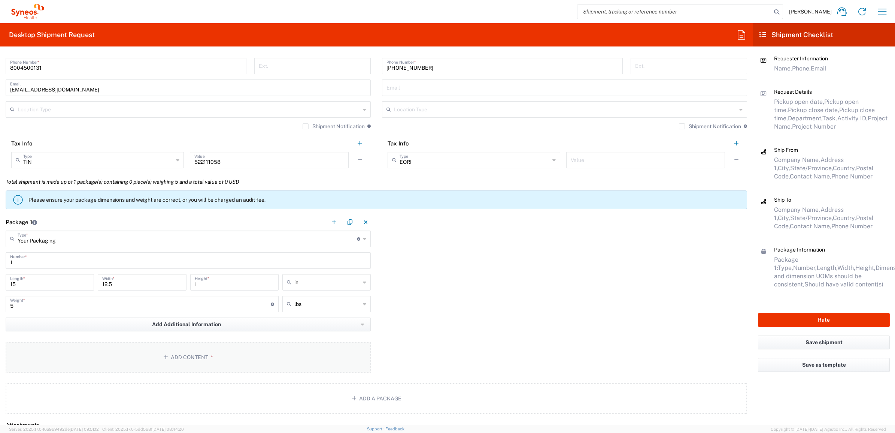
scroll to position [562, 0]
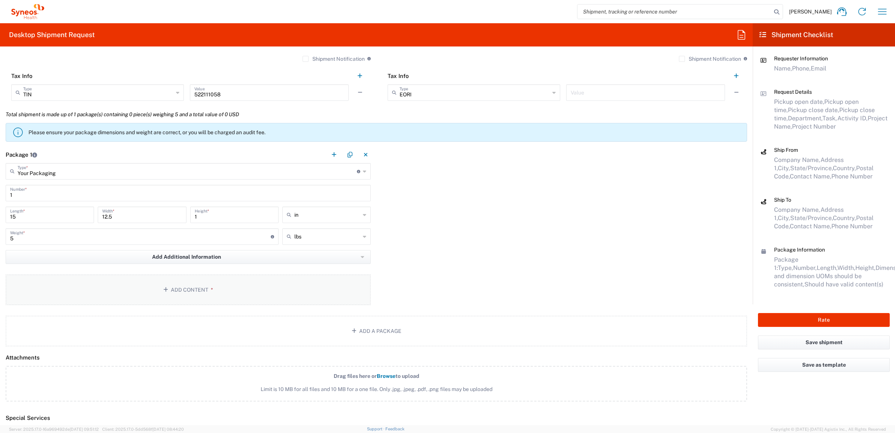
click at [128, 300] on button "Add Content *" at bounding box center [188, 289] width 365 height 31
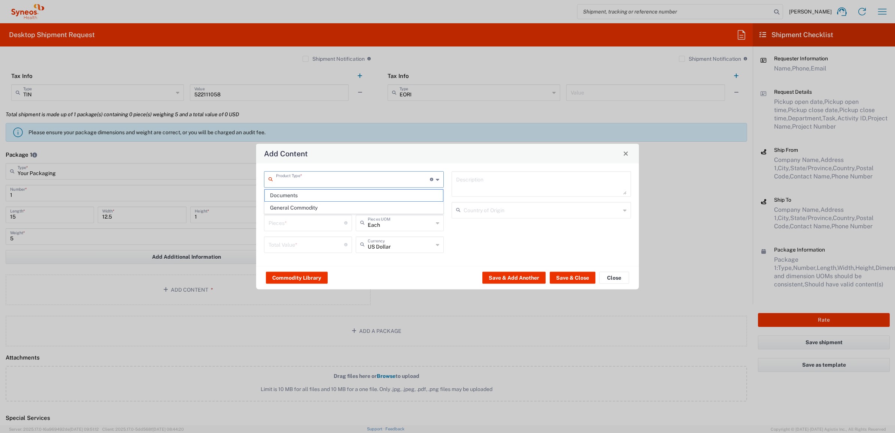
click at [302, 182] on input "text" at bounding box center [353, 178] width 154 height 13
click at [305, 208] on span "General Commodity" at bounding box center [354, 208] width 178 height 12
type input "General Commodity"
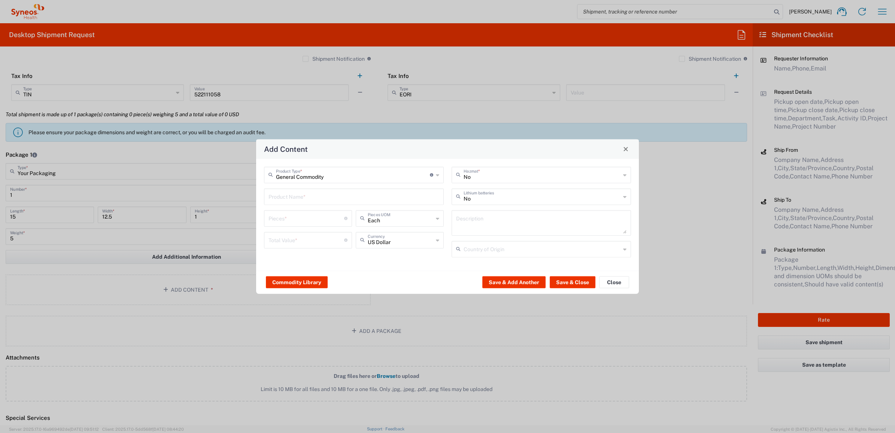
click at [301, 189] on div "Product Name *" at bounding box center [354, 196] width 180 height 16
type input "Lenovo 65W Power Supply"
click at [275, 215] on input "number" at bounding box center [307, 217] width 76 height 13
type input "1"
click at [295, 253] on div "General Commodity Product Type * Document: Paper document generated internally …" at bounding box center [354, 214] width 188 height 96
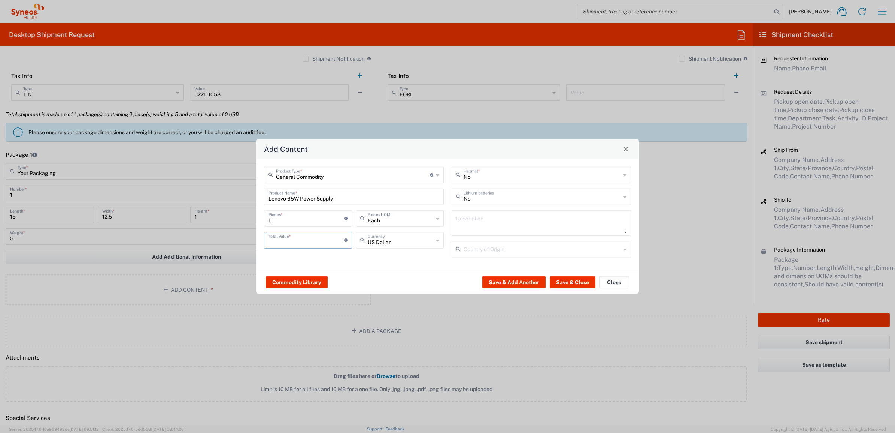
click at [308, 243] on input "number" at bounding box center [307, 239] width 76 height 13
type input "50"
click at [579, 281] on button "Save & Close" at bounding box center [573, 282] width 46 height 12
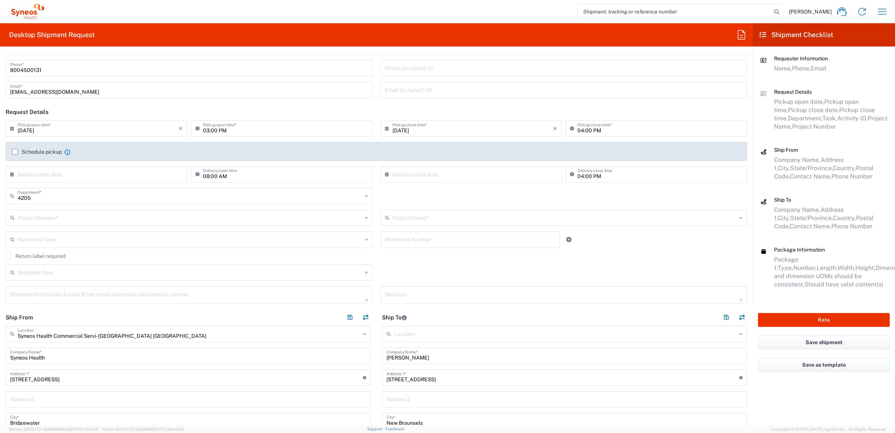
scroll to position [31, 0]
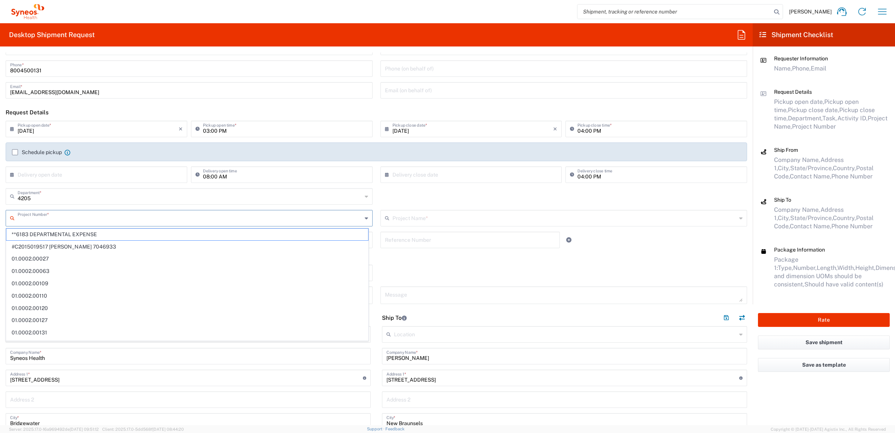
click at [164, 214] on input "text" at bounding box center [190, 217] width 345 height 13
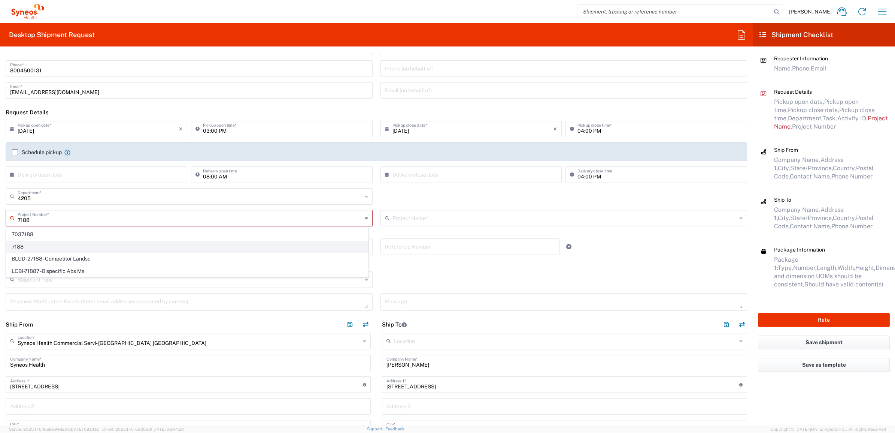
type input "7188"
click at [36, 242] on span "7188" at bounding box center [187, 247] width 362 height 12
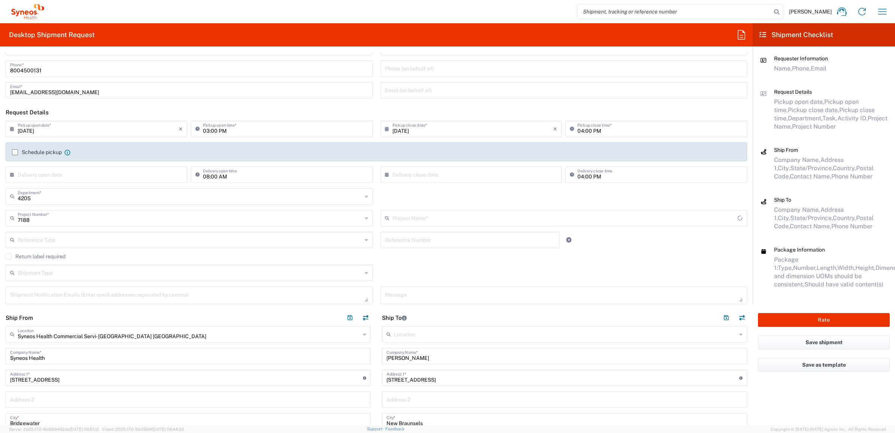
type input "ST-US-GSK-Viiv-Sales"
click at [385, 240] on input "text" at bounding box center [470, 239] width 170 height 13
paste input "INC2630345"
type input "INC2630345"
click at [266, 237] on input "text" at bounding box center [190, 239] width 345 height 13
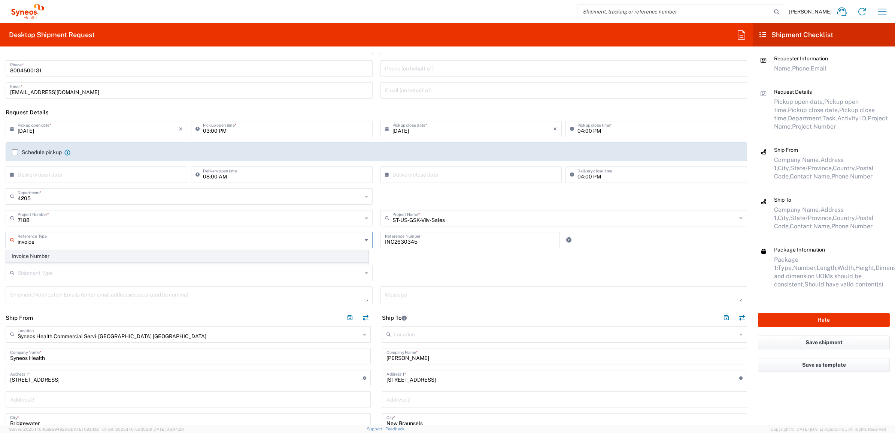
click at [270, 258] on span "Invoice Number" at bounding box center [187, 256] width 362 height 12
type input "Invoice Number"
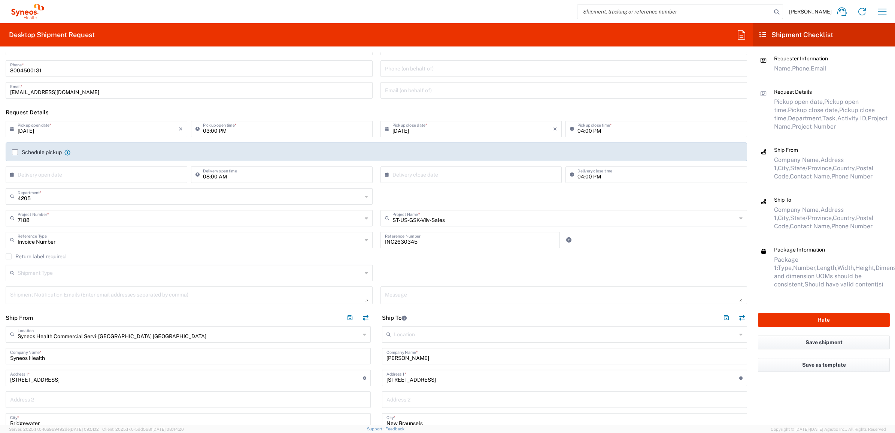
click at [375, 258] on agx-checkbox-control "Return label required" at bounding box center [377, 256] width 742 height 6
click at [783, 319] on button "Rate" at bounding box center [824, 320] width 132 height 14
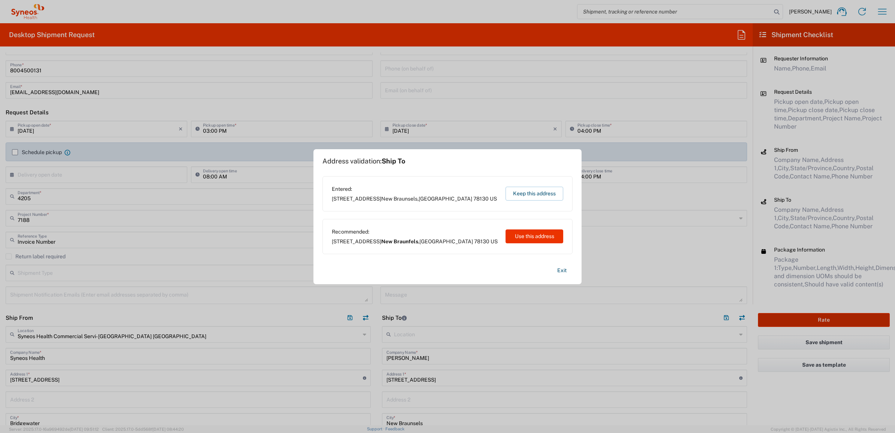
type input "7188"
click at [536, 229] on button "Use this address" at bounding box center [535, 236] width 58 height 14
type input "New Braunfels"
type input "[US_STATE]"
type input "[GEOGRAPHIC_DATA]"
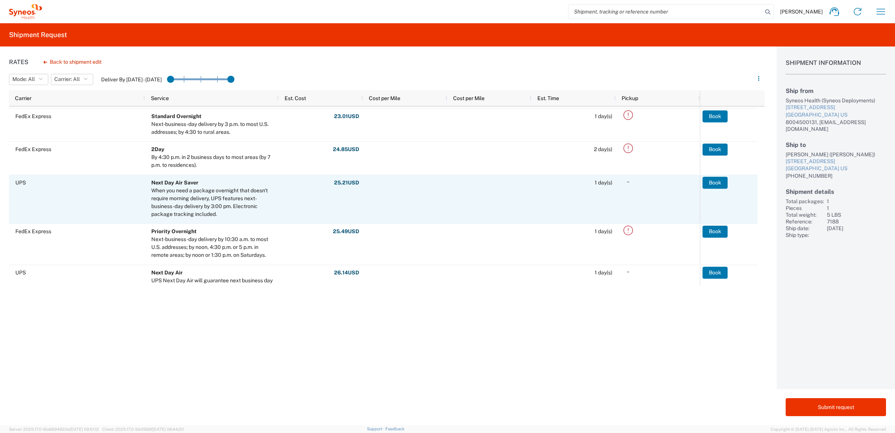
scroll to position [234, 0]
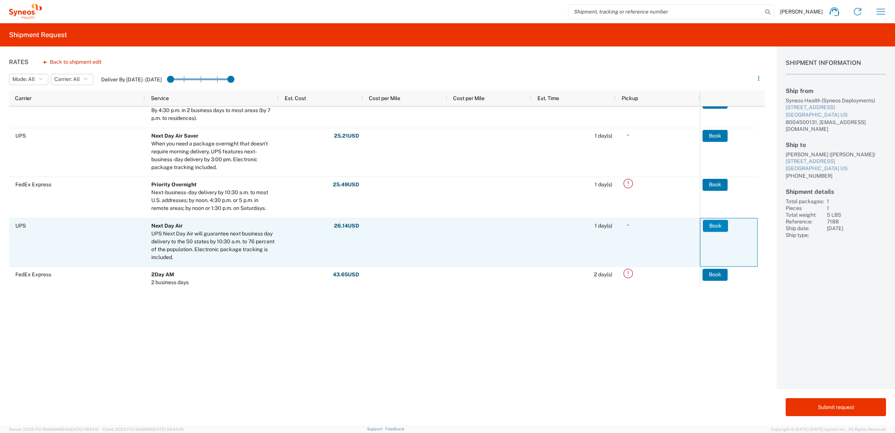
click at [714, 221] on button "Book" at bounding box center [715, 226] width 25 height 12
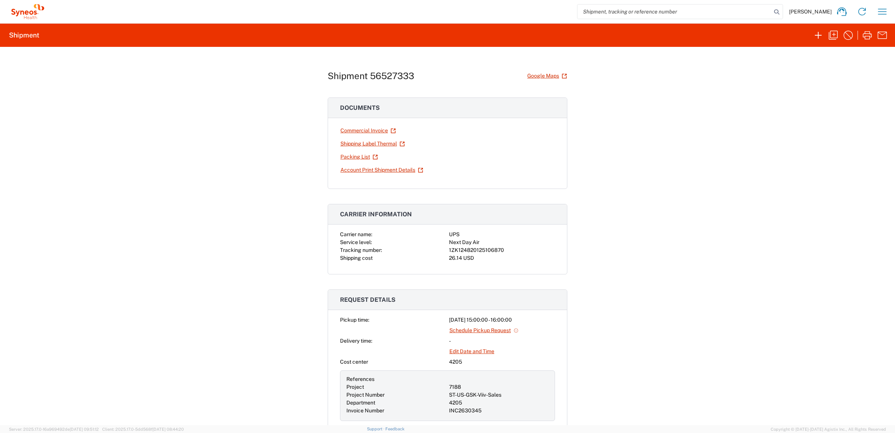
click at [61, 197] on div "Shipment 56527333 Google Maps Documents Commercial Invoice Shipping Label Therm…" at bounding box center [447, 236] width 895 height 378
